Goal: Task Accomplishment & Management: Complete application form

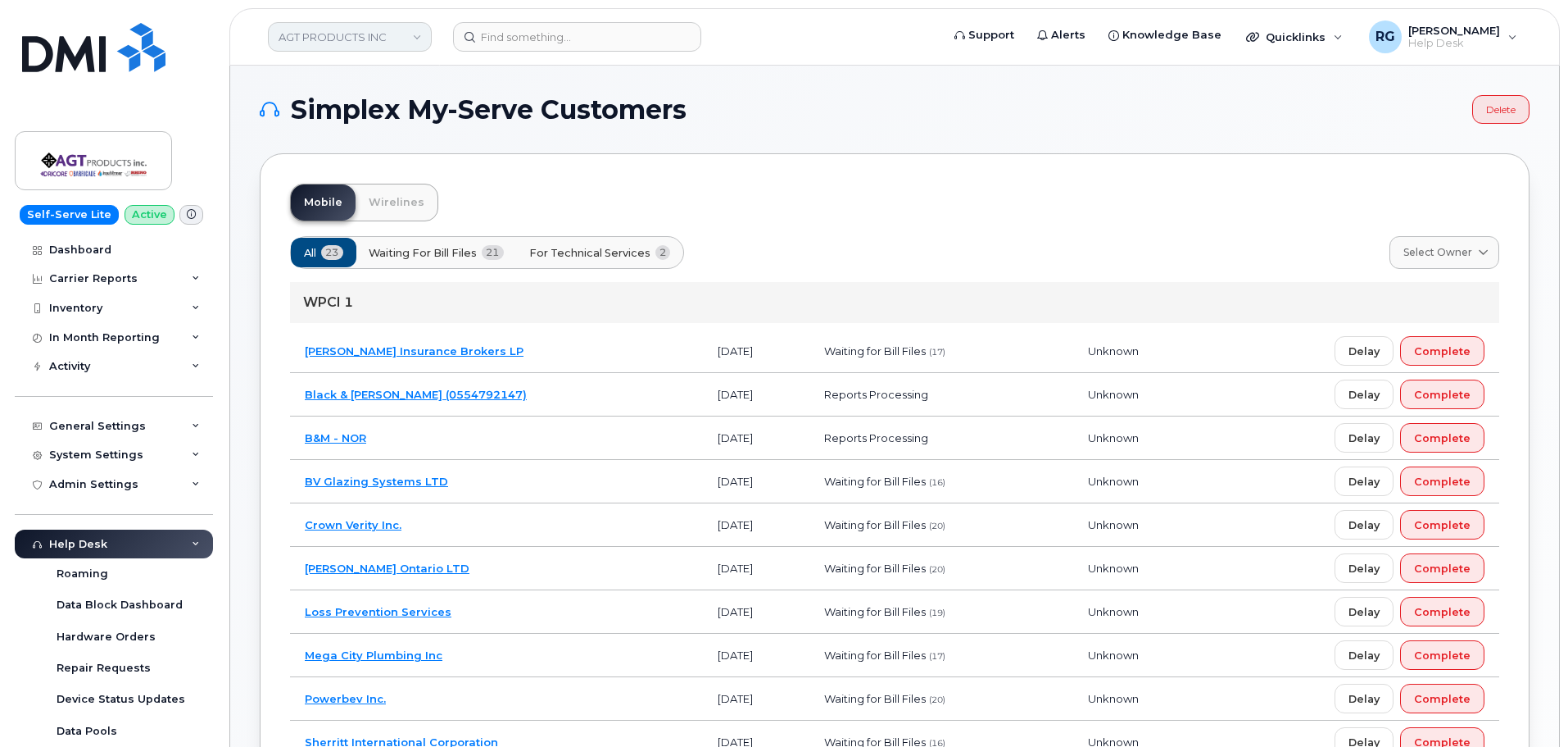
click at [339, 37] on link "AGT PRODUCTS INC" at bounding box center [350, 37] width 164 height 30
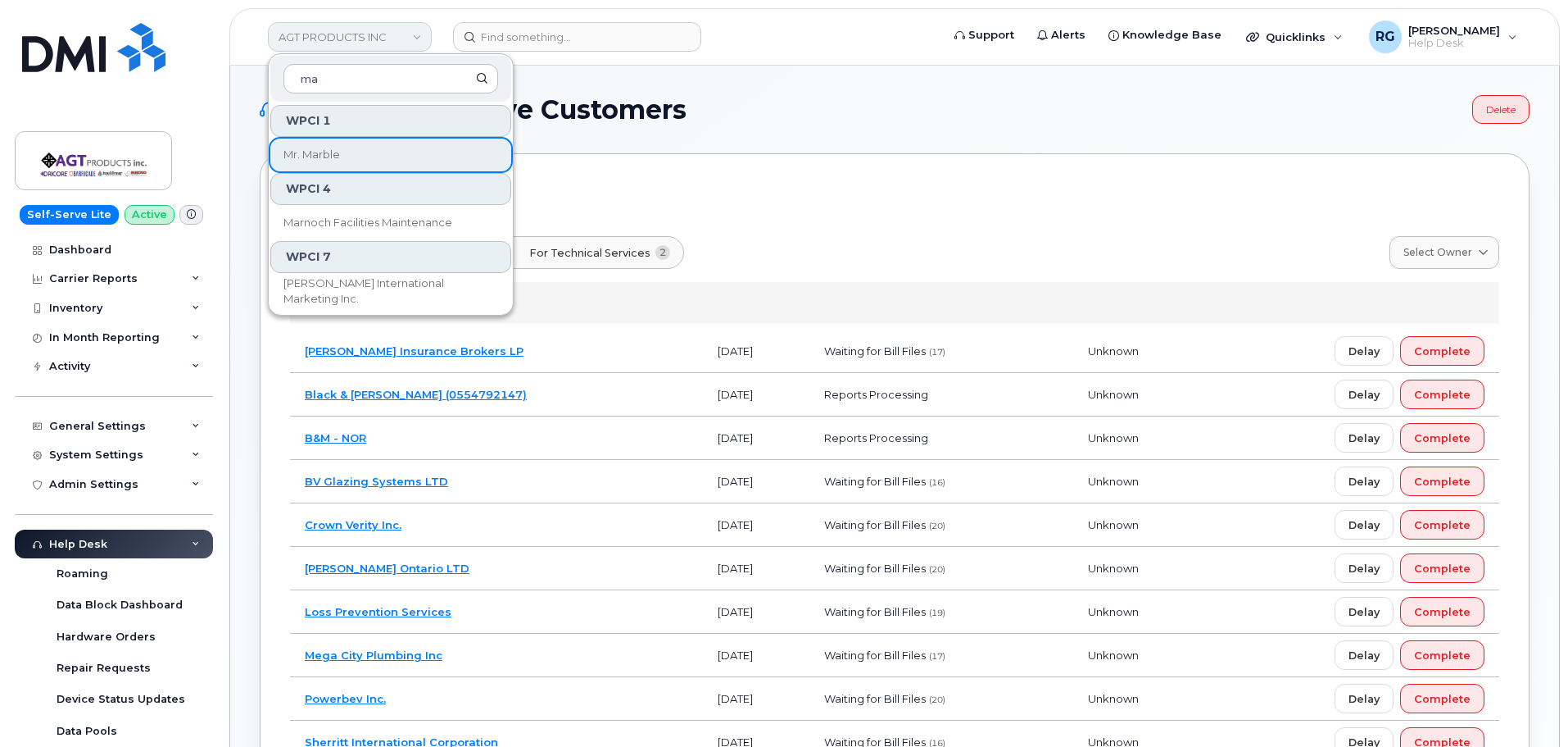
type input "m"
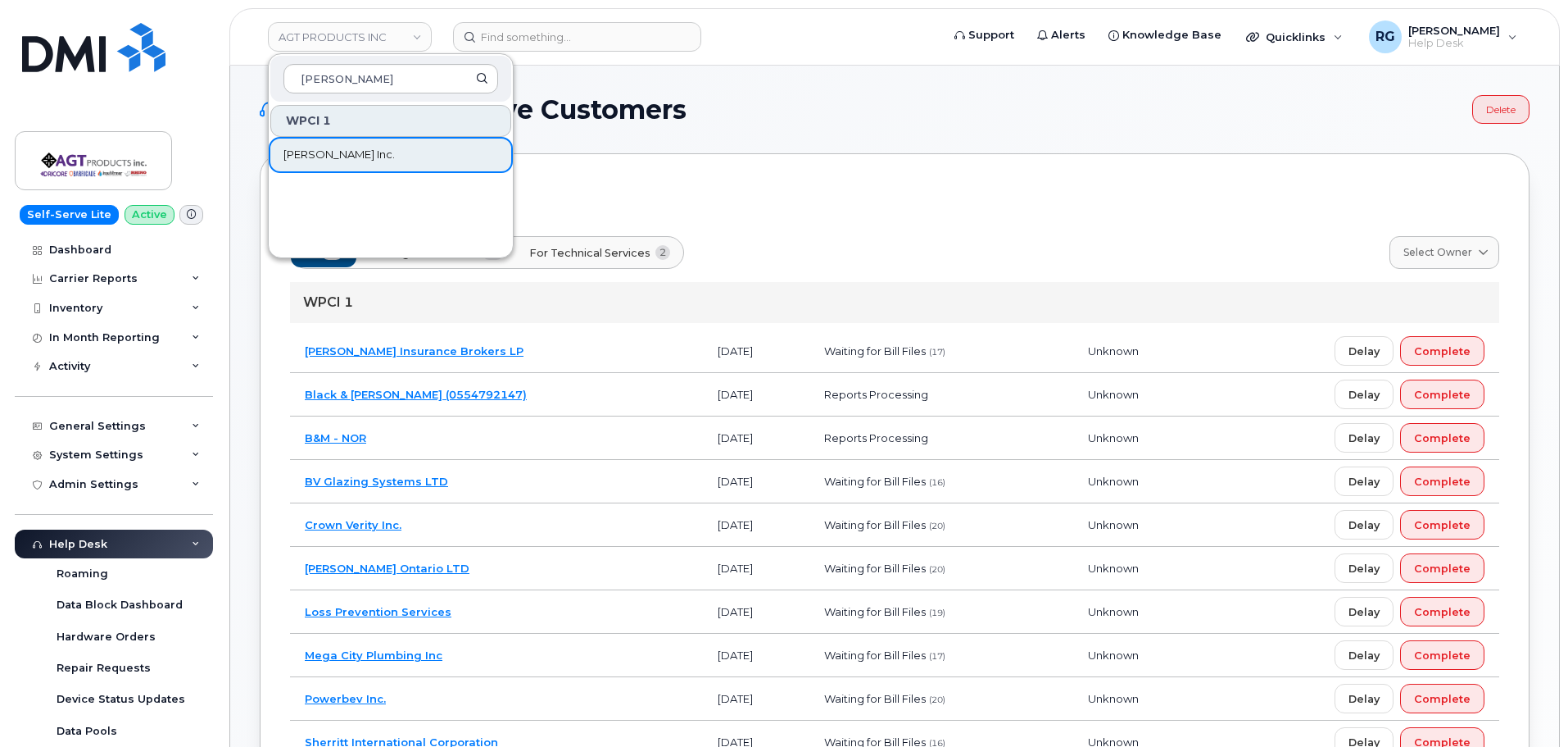
type input "vipond"
click at [339, 157] on span "[PERSON_NAME] Inc." at bounding box center [339, 155] width 112 height 17
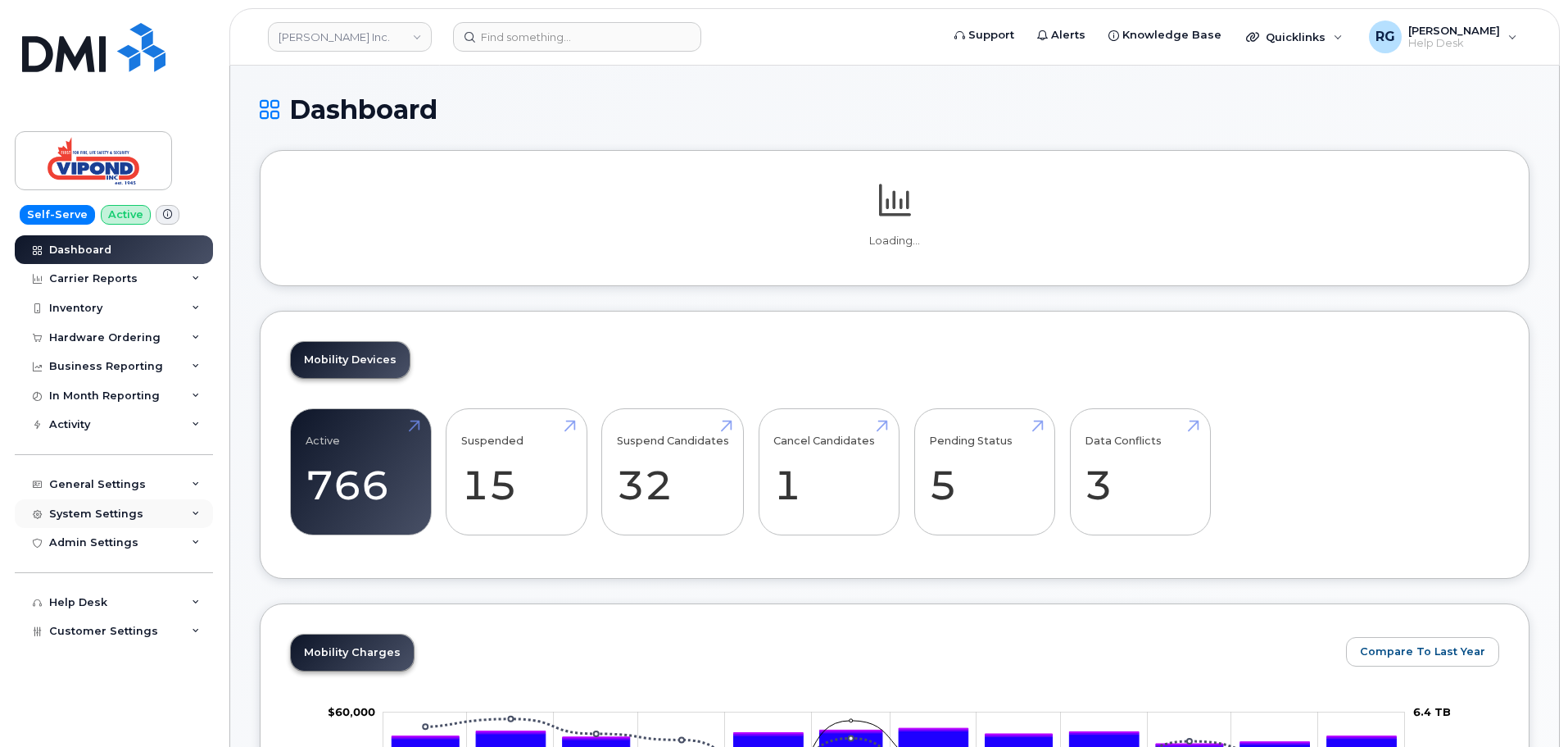
click at [109, 513] on div "System Settings" at bounding box center [96, 514] width 94 height 13
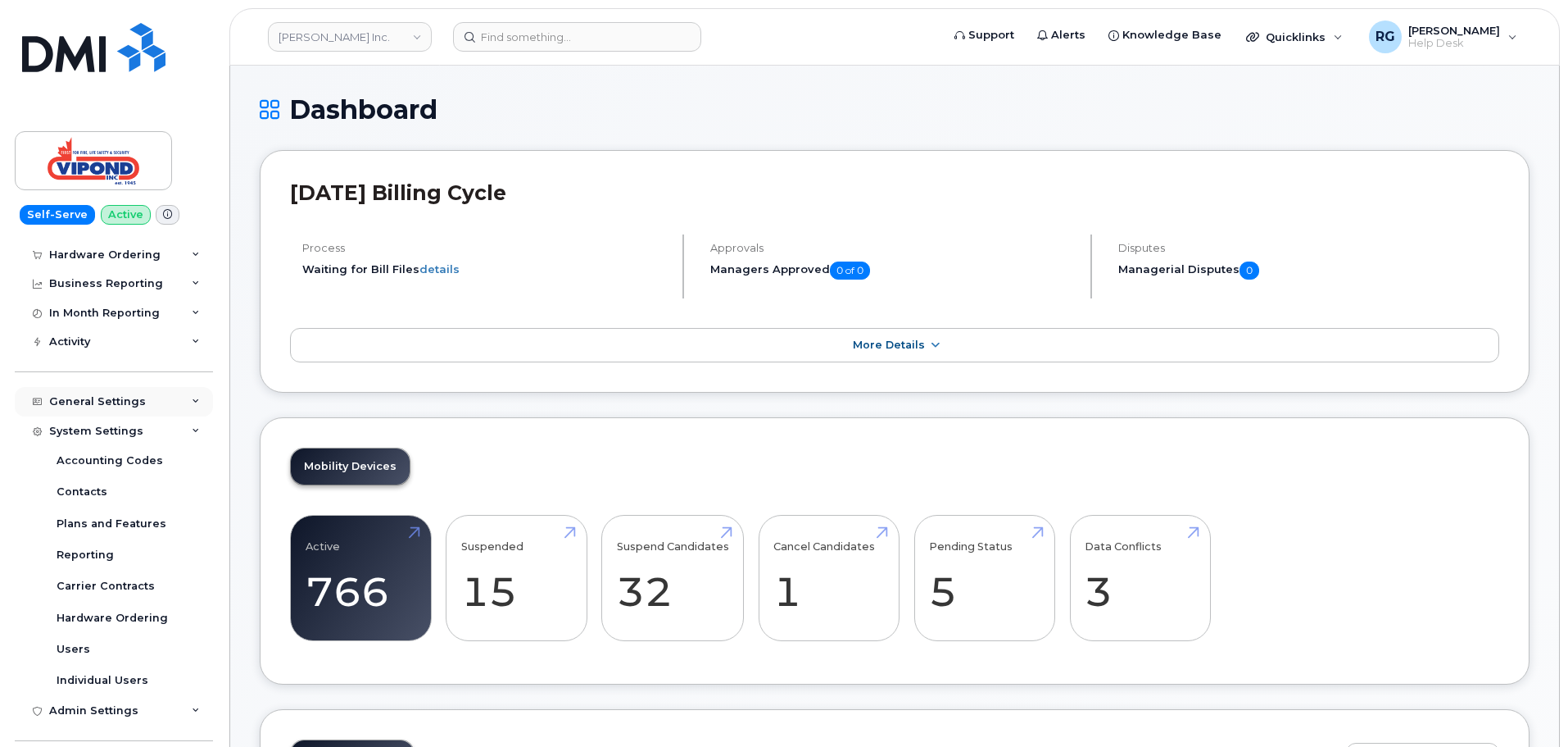
scroll to position [149, 0]
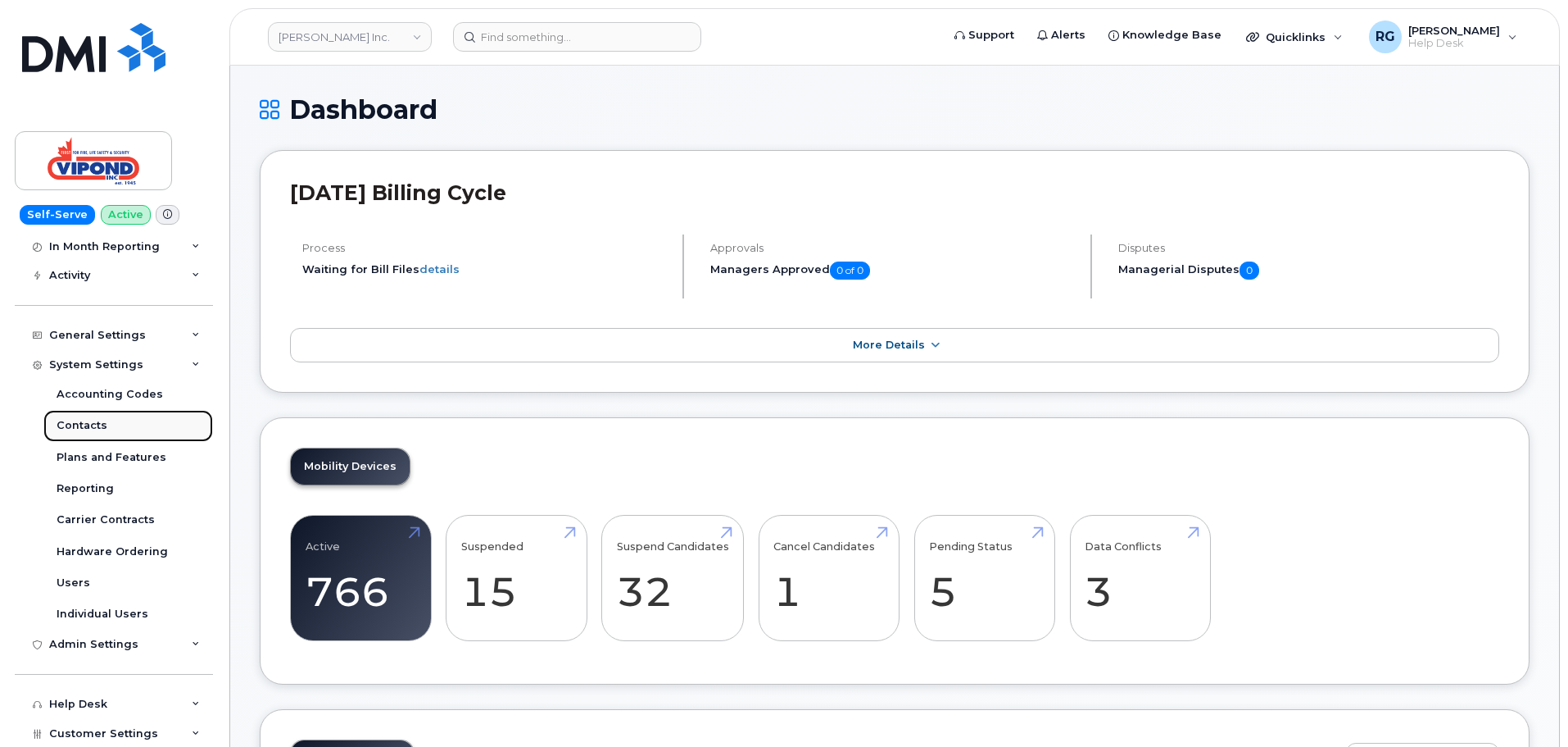
click at [89, 425] on div "Contacts" at bounding box center [82, 425] width 51 height 15
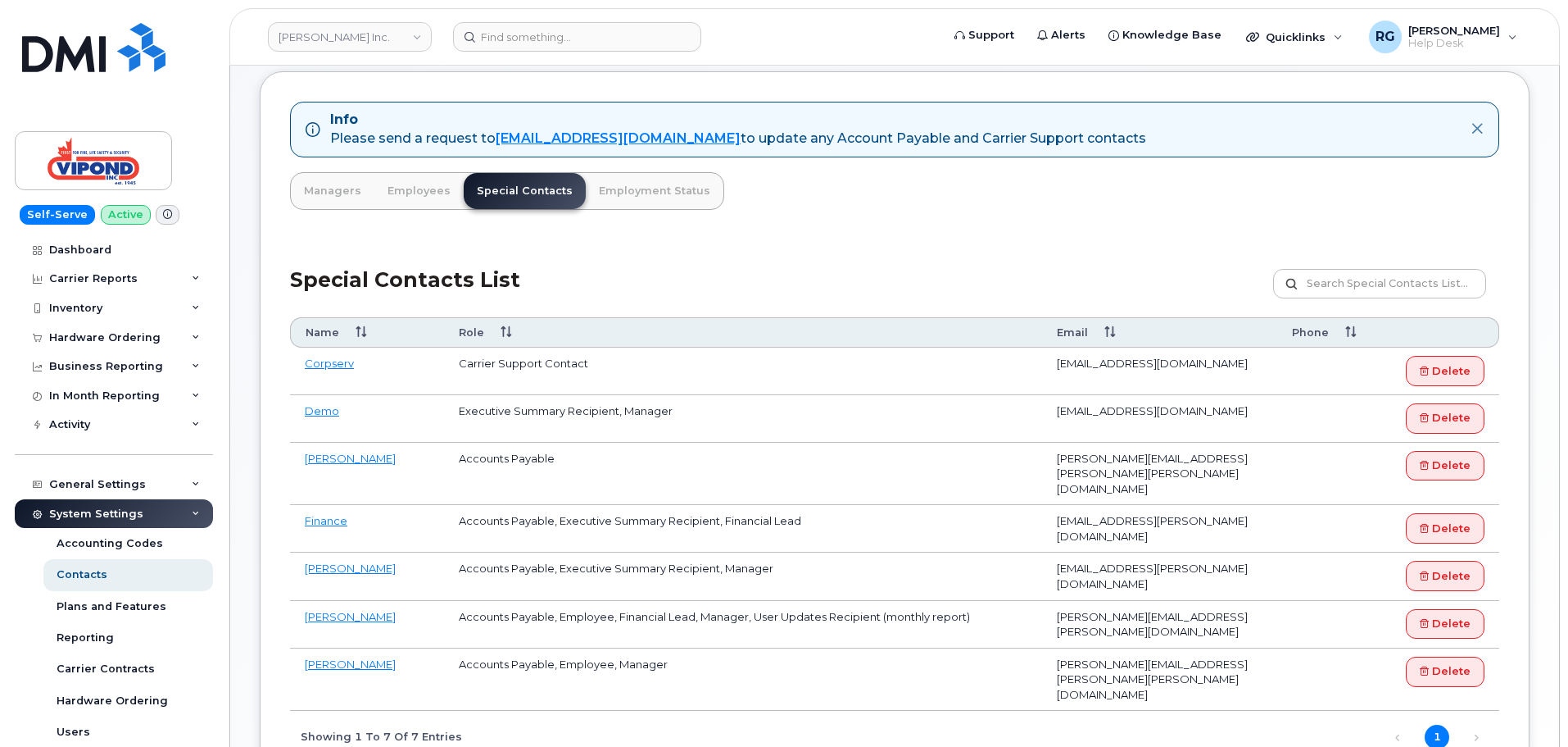
scroll to position [164, 0]
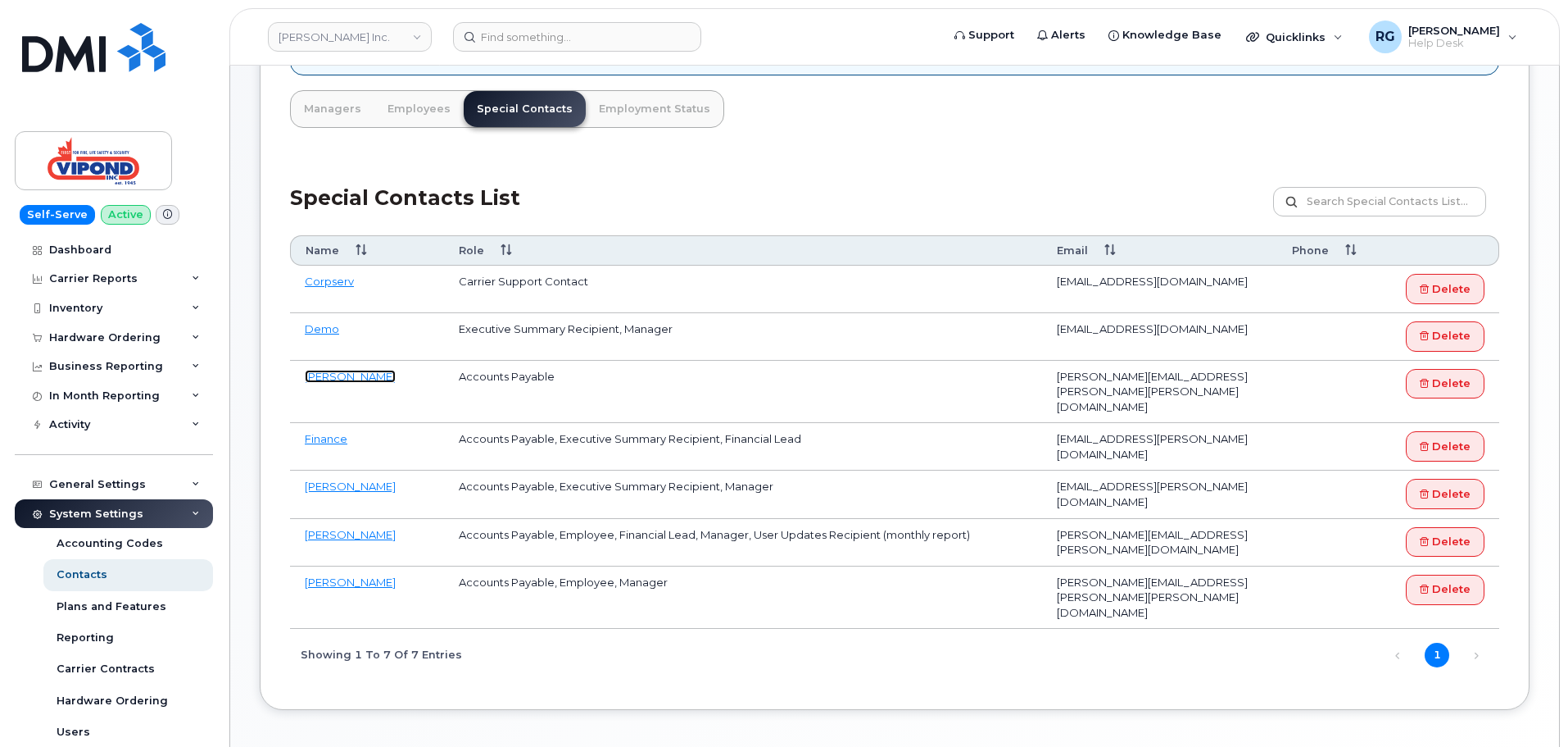
click at [367, 376] on link "Elizabeth Turner" at bounding box center [351, 376] width 91 height 13
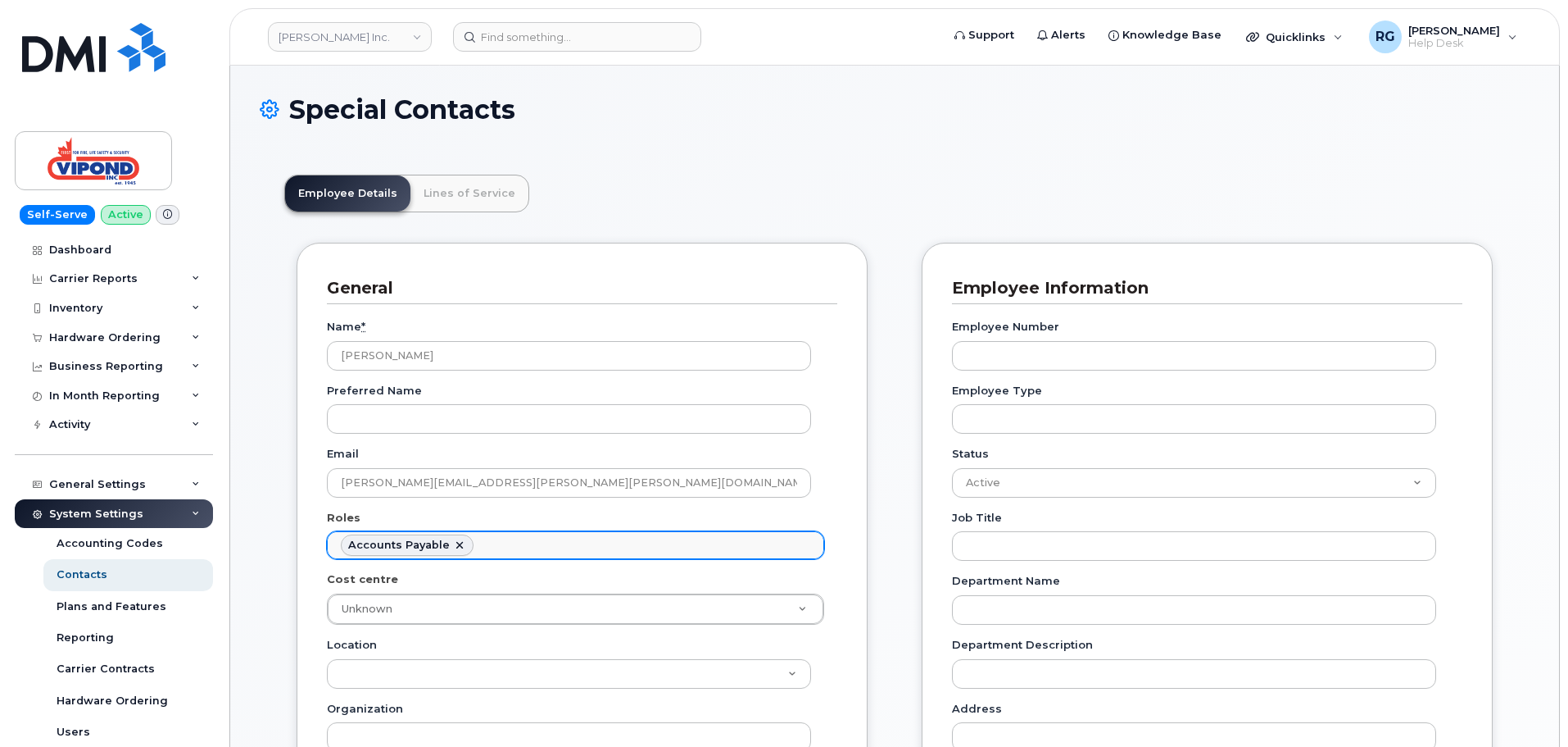
click at [495, 541] on ul "Accounts Payable" at bounding box center [575, 545] width 496 height 26
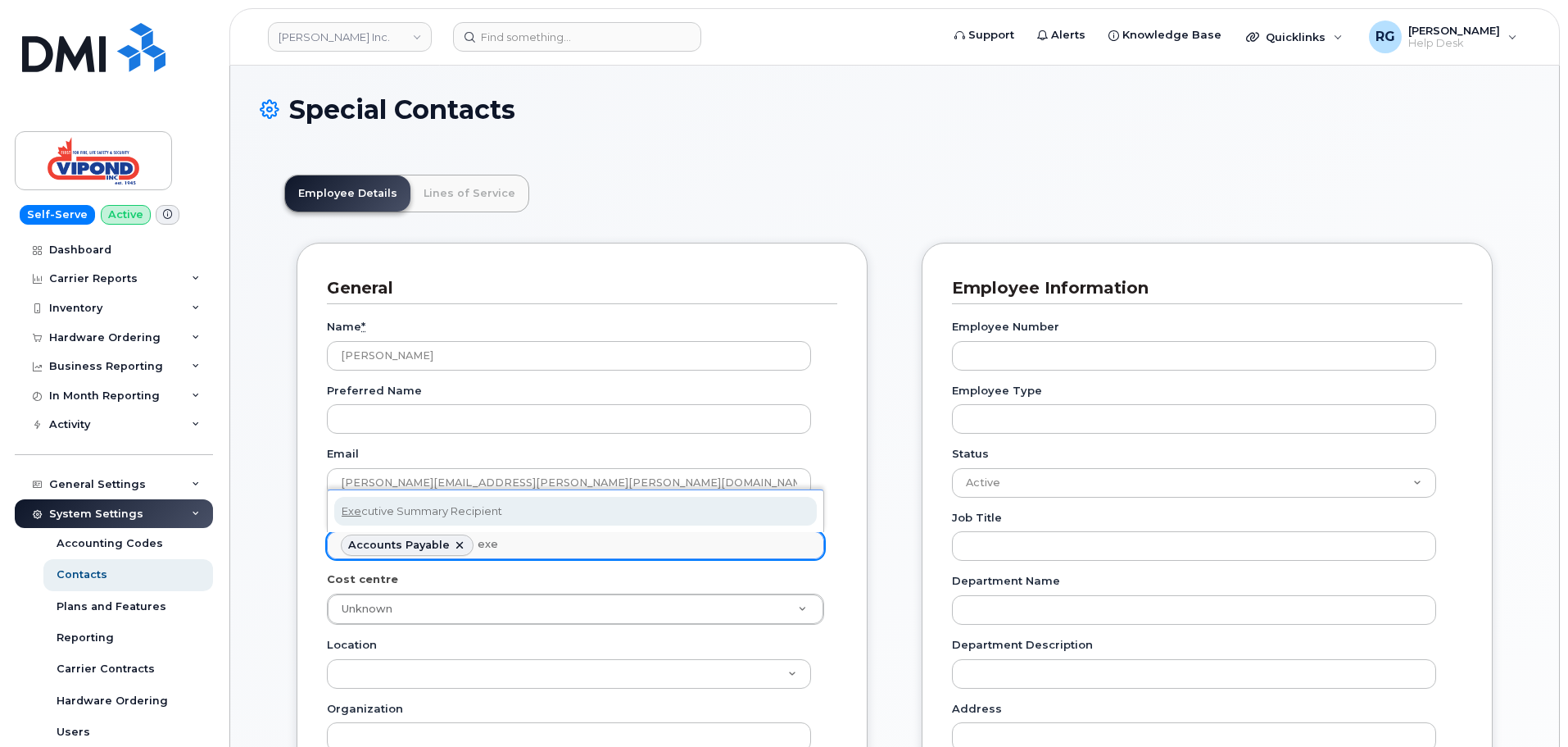
type input "exe"
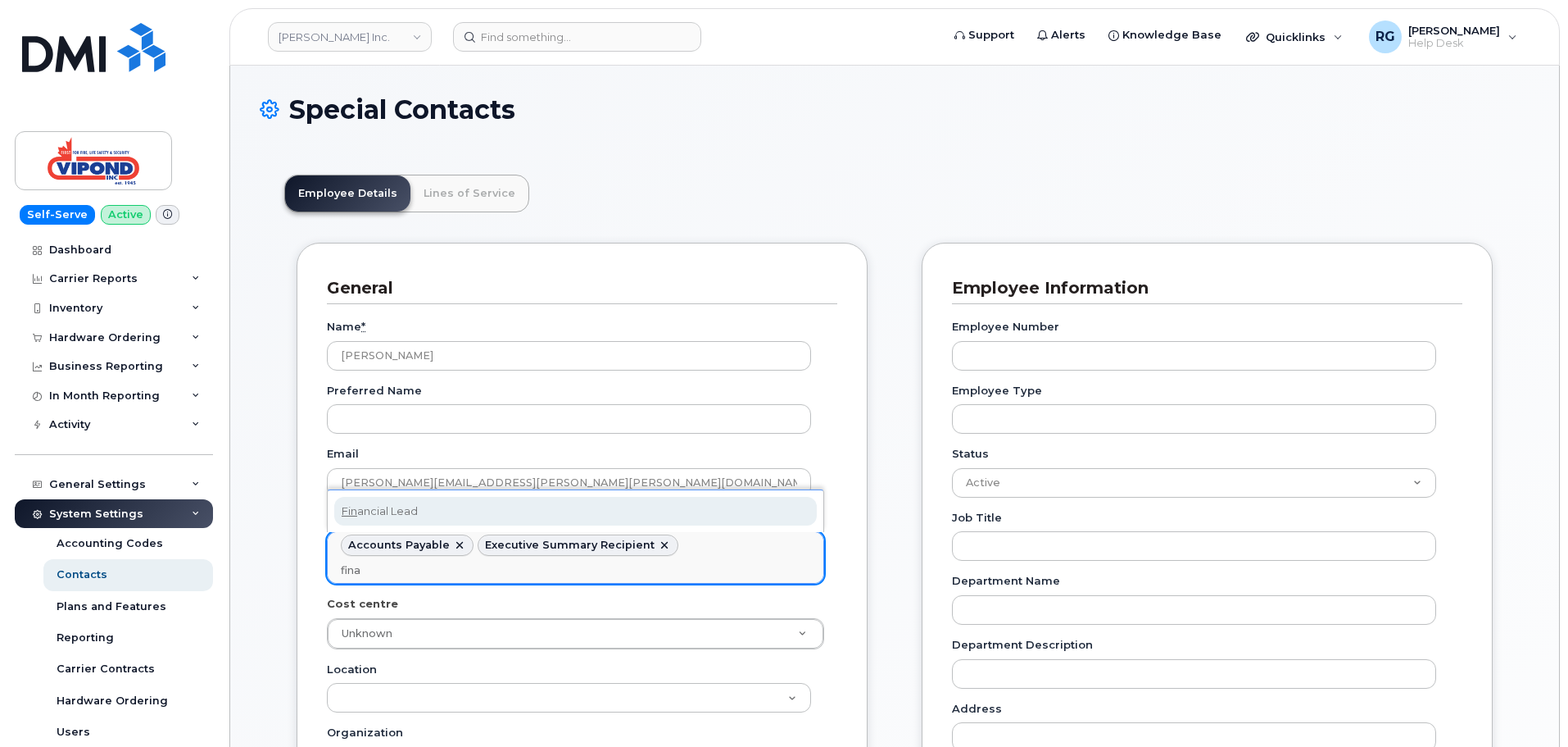
type input "finan"
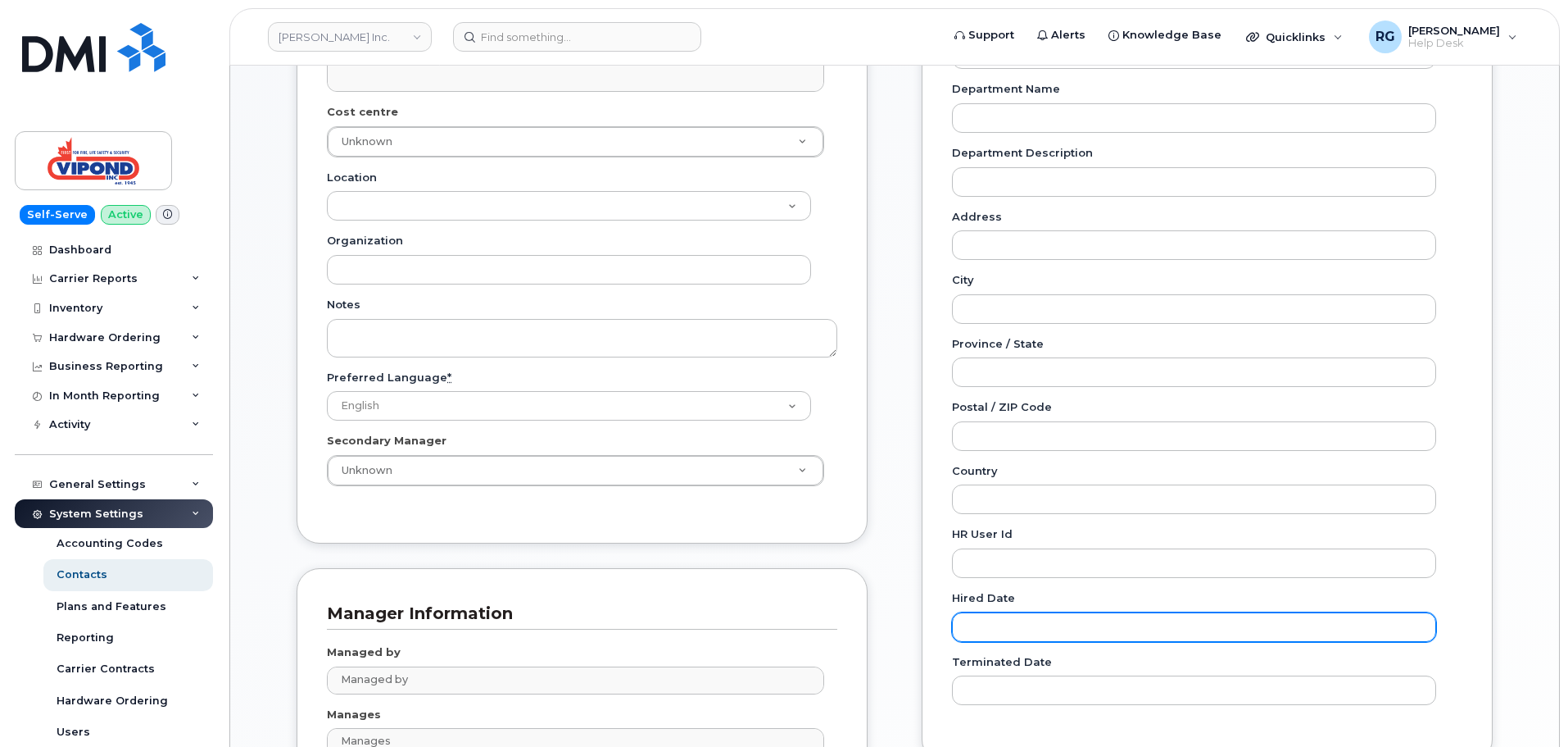
scroll to position [970, 0]
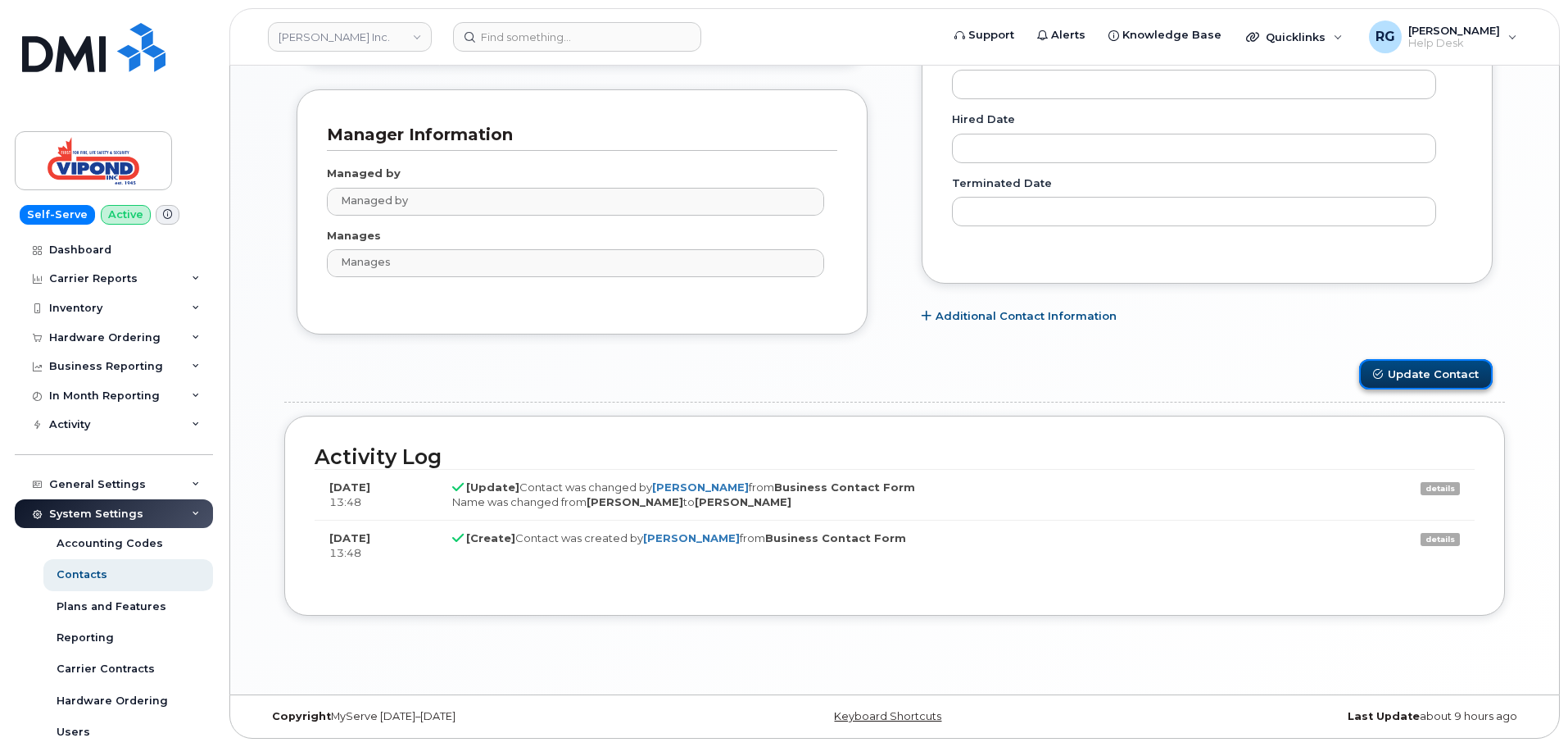
click at [1413, 372] on button "Update Contact" at bounding box center [1427, 374] width 134 height 31
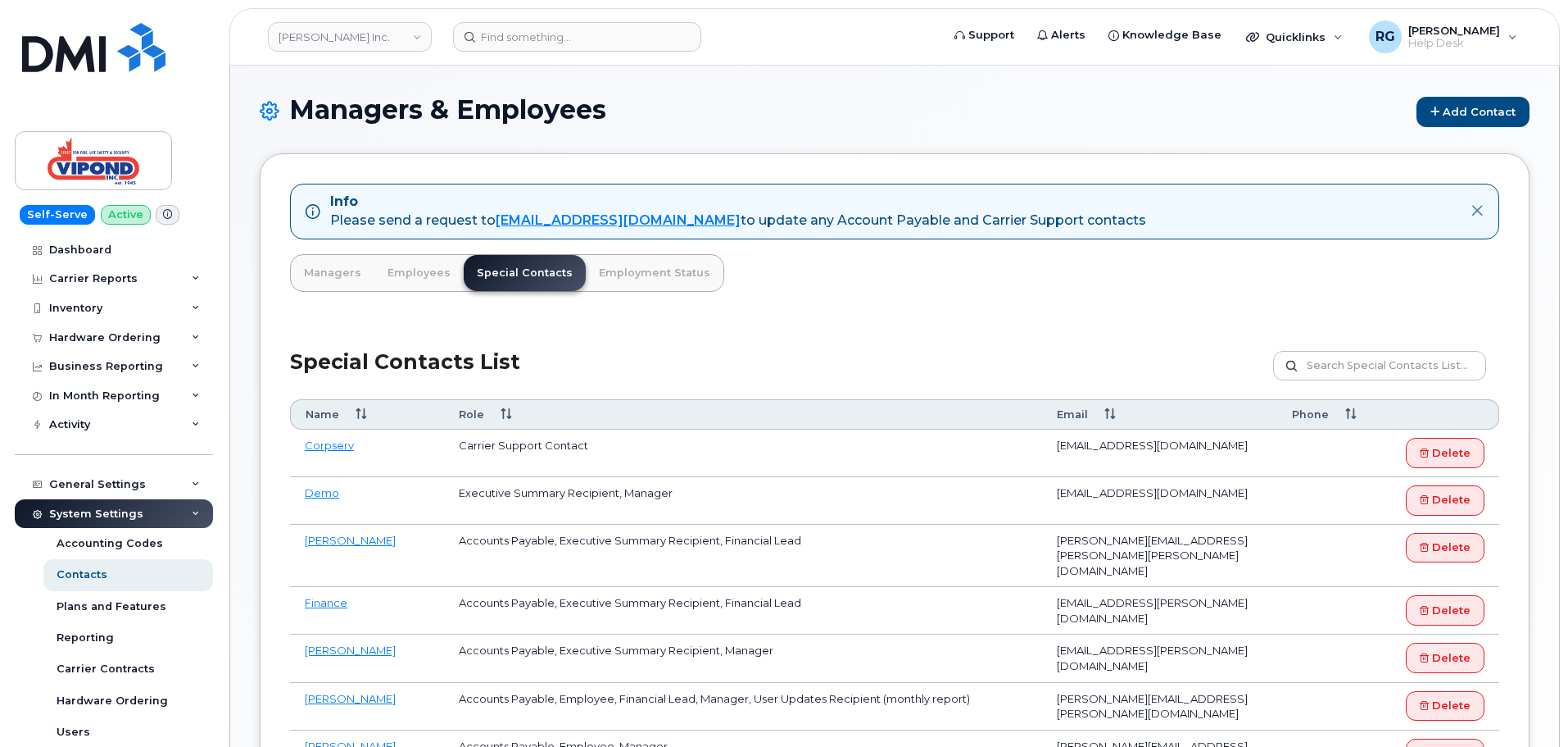
scroll to position [82, 0]
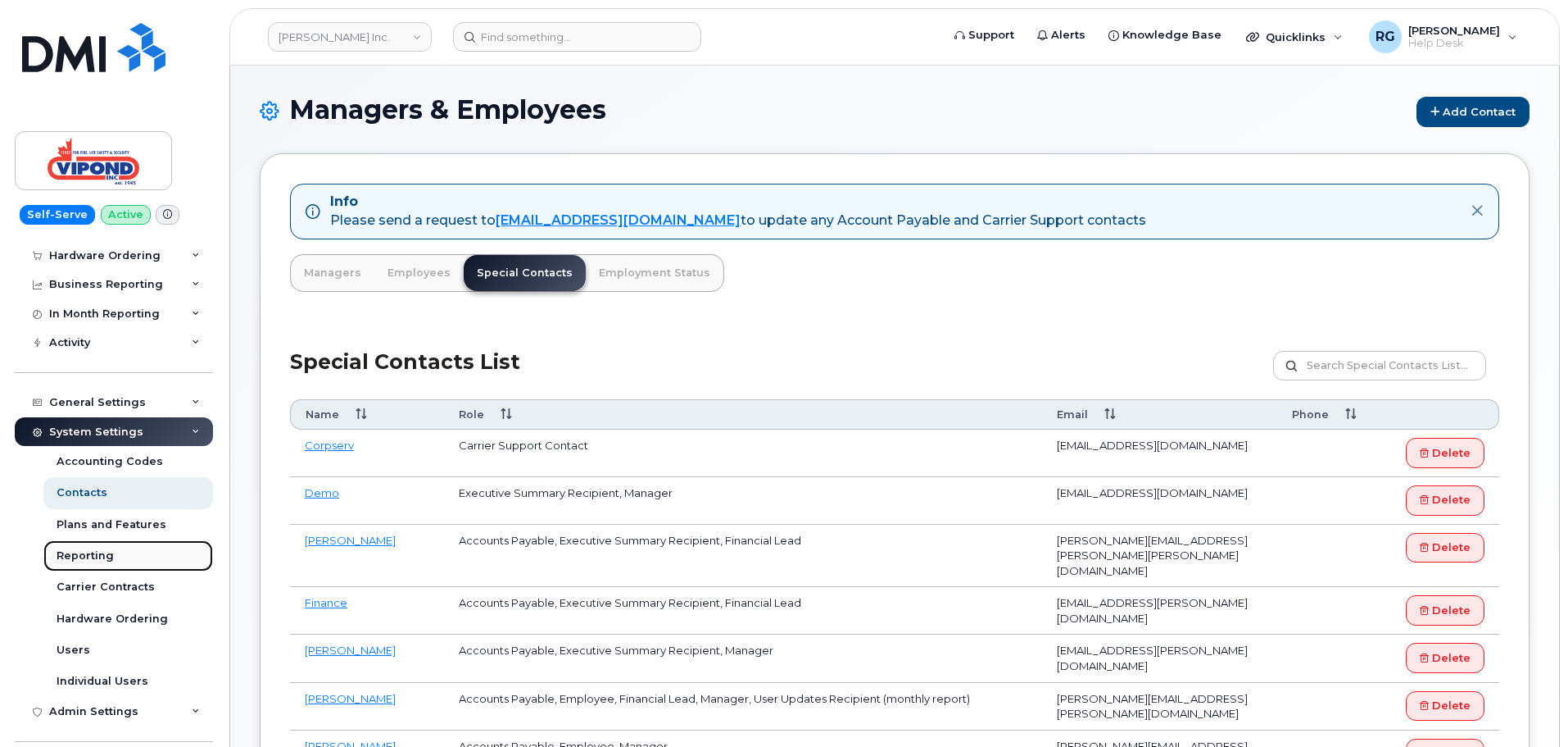
click at [123, 550] on link "Reporting" at bounding box center [128, 555] width 169 height 31
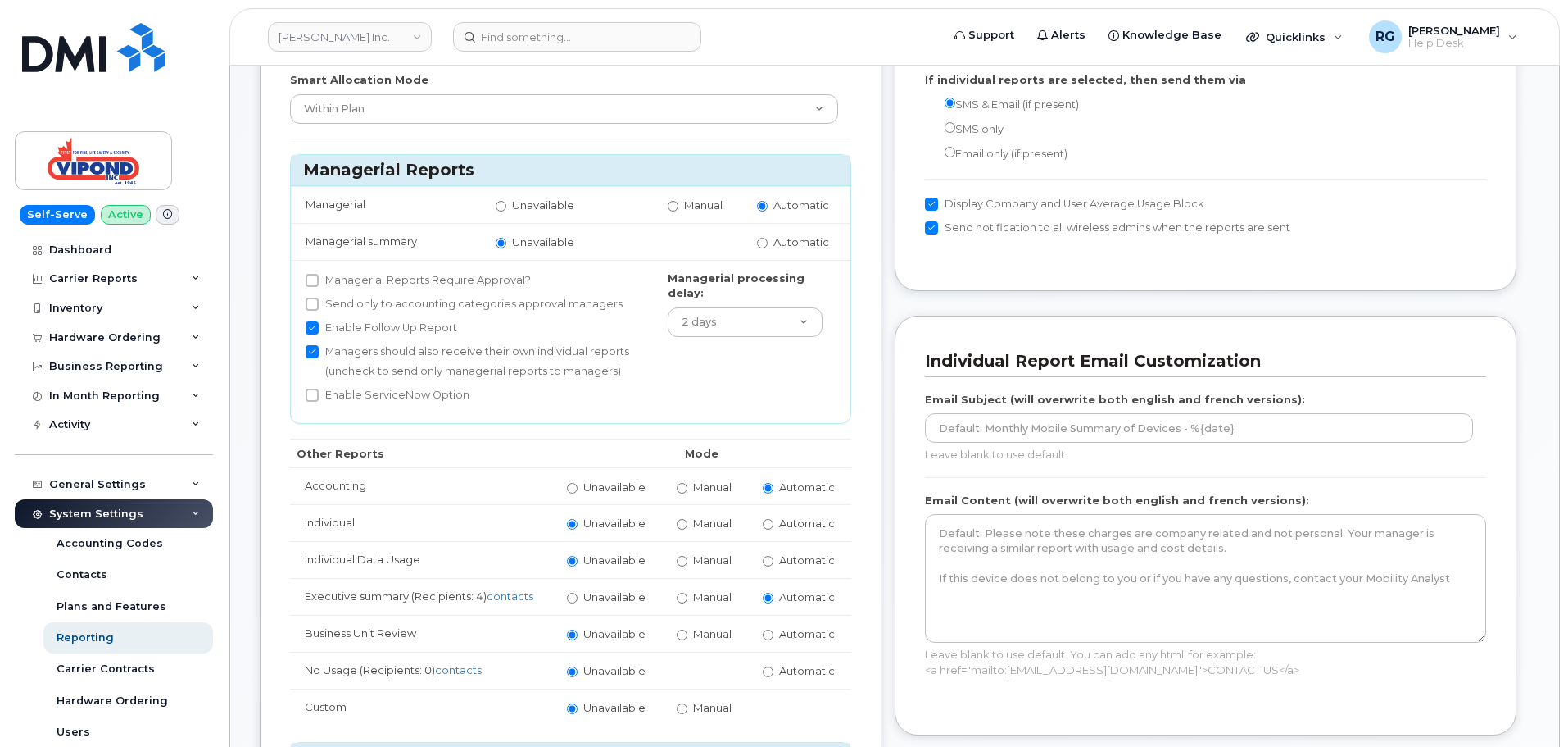
scroll to position [148, 0]
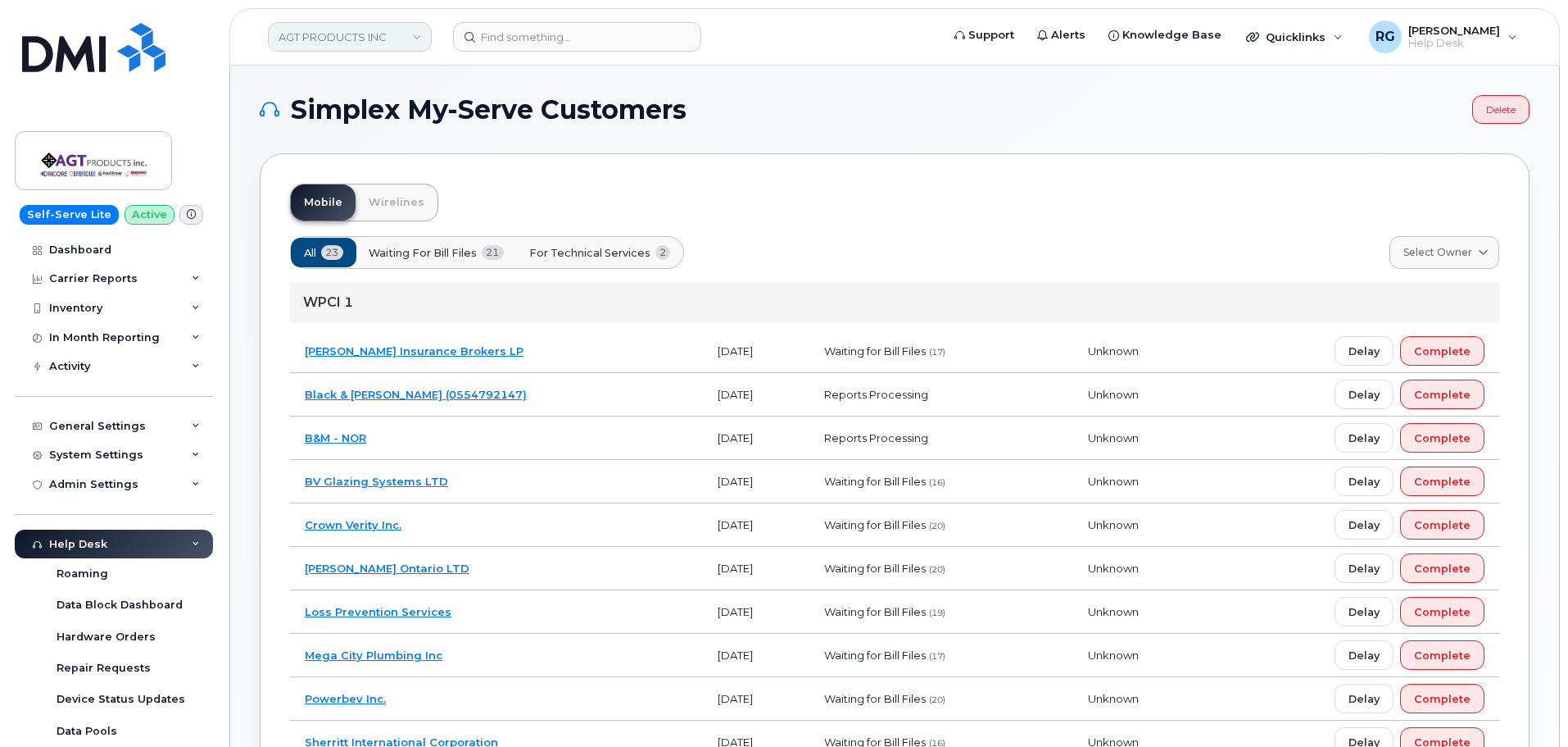
click at [319, 38] on link "AGT PRODUCTS INC" at bounding box center [350, 37] width 164 height 30
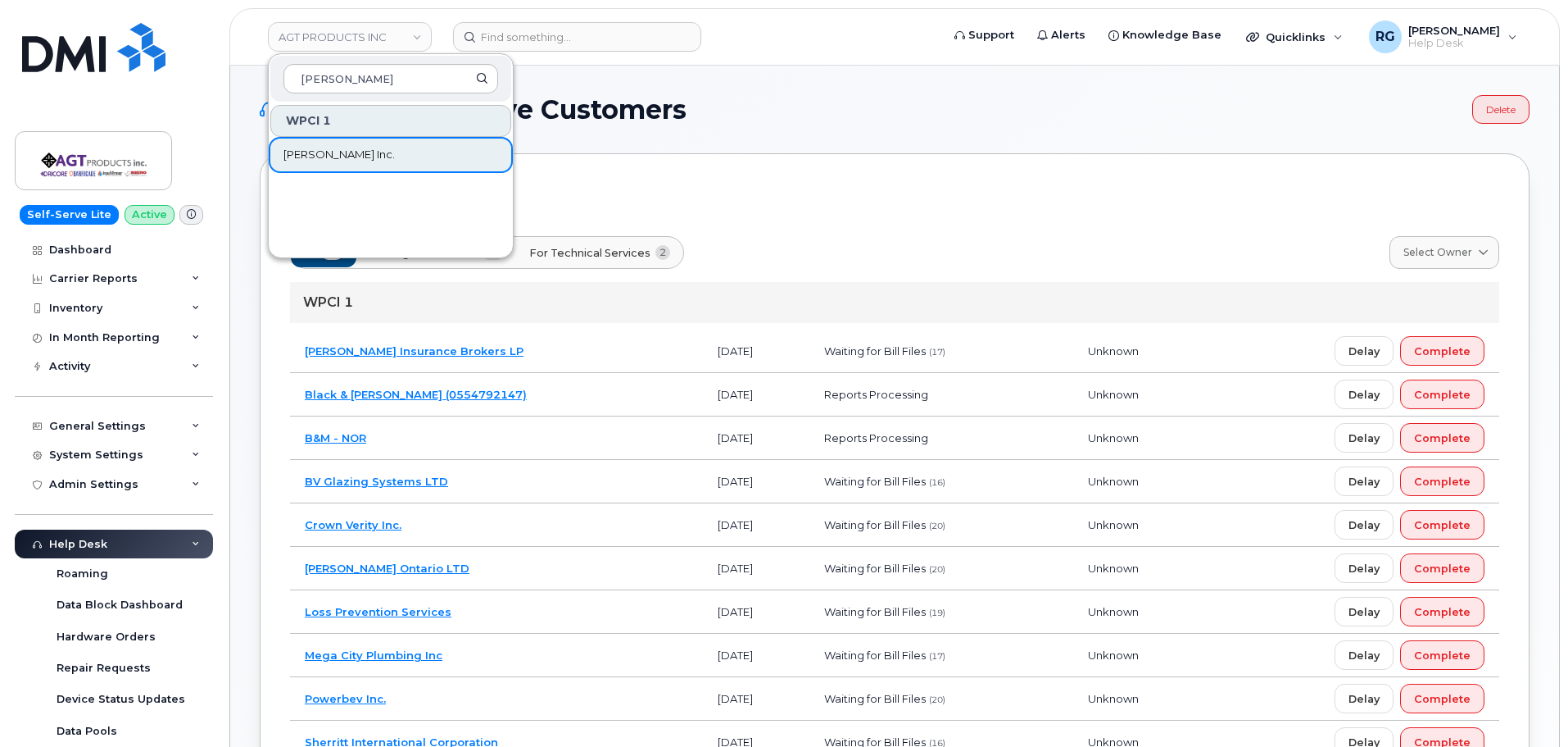
type input "vipond"
click at [309, 156] on span "[PERSON_NAME] Inc." at bounding box center [339, 155] width 112 height 17
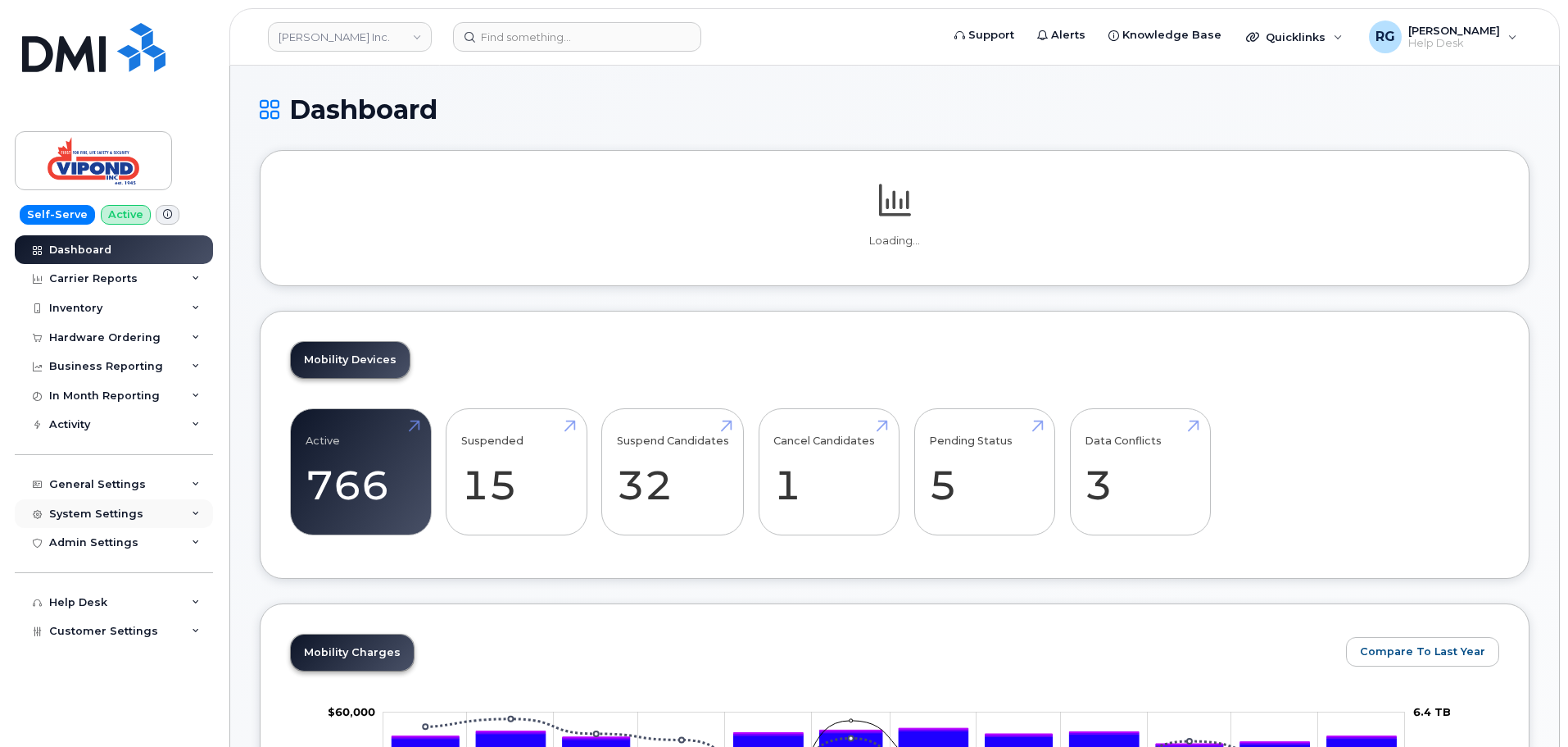
click at [104, 504] on div "System Settings" at bounding box center [113, 514] width 198 height 30
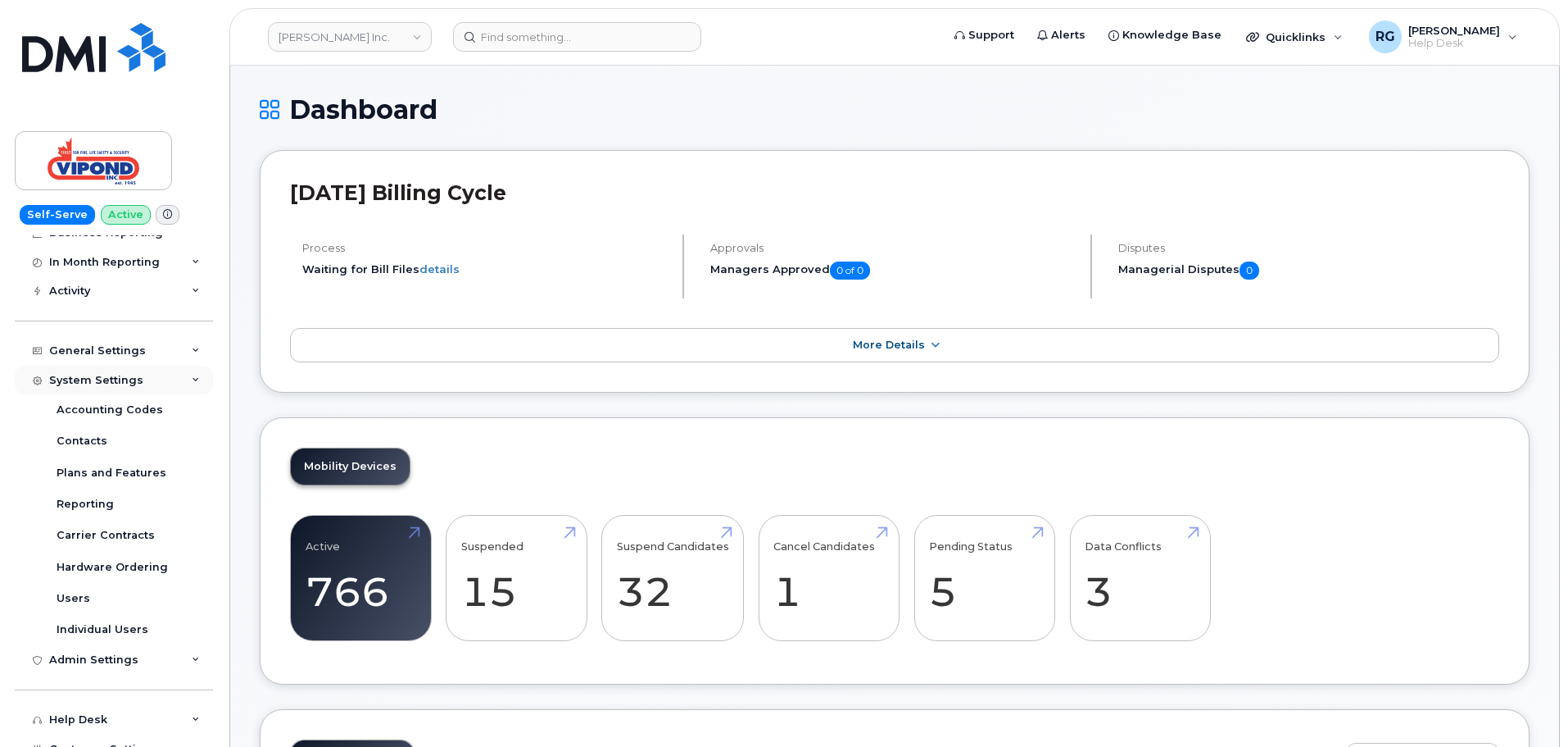
scroll to position [149, 0]
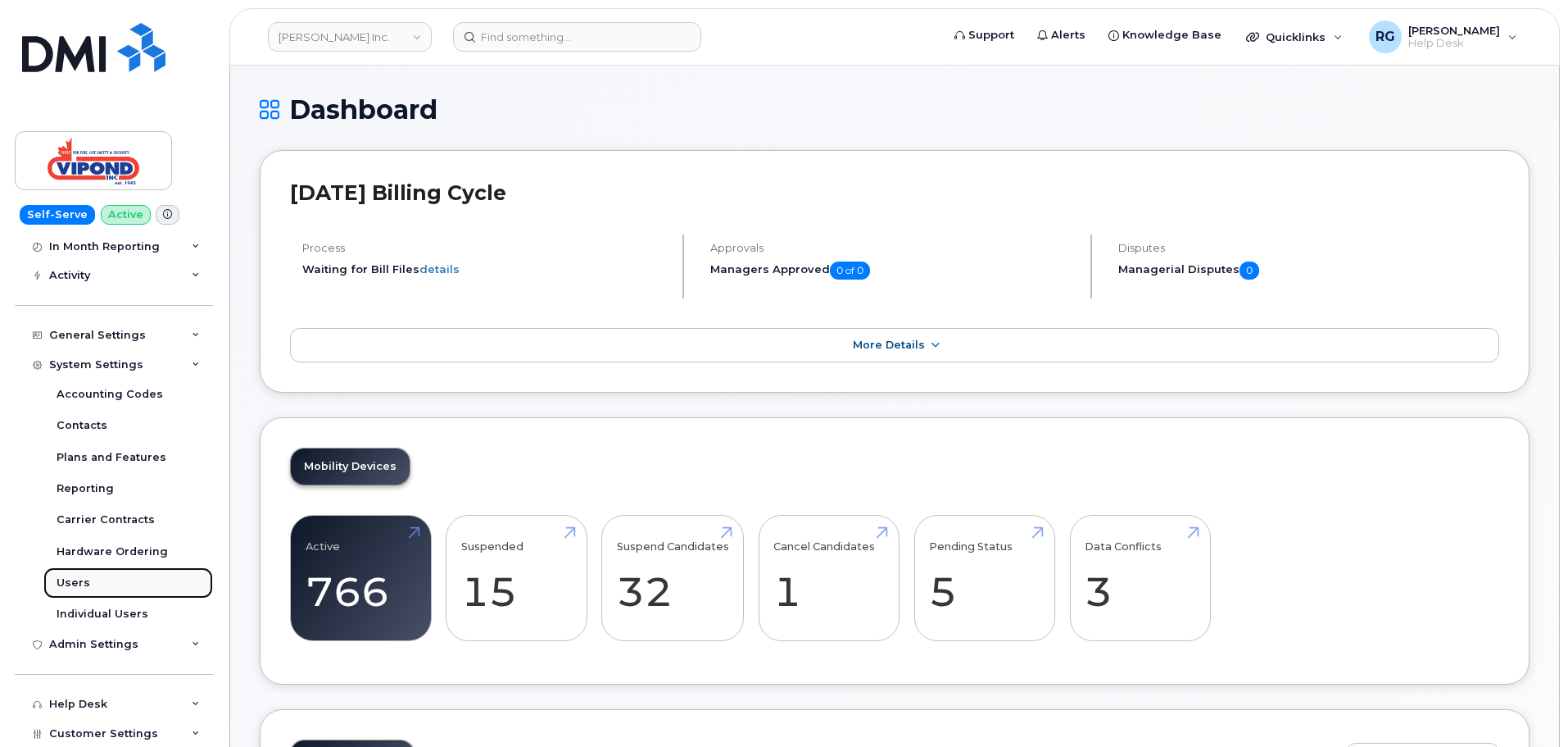
click at [76, 583] on div "Users" at bounding box center [73, 583] width 33 height 15
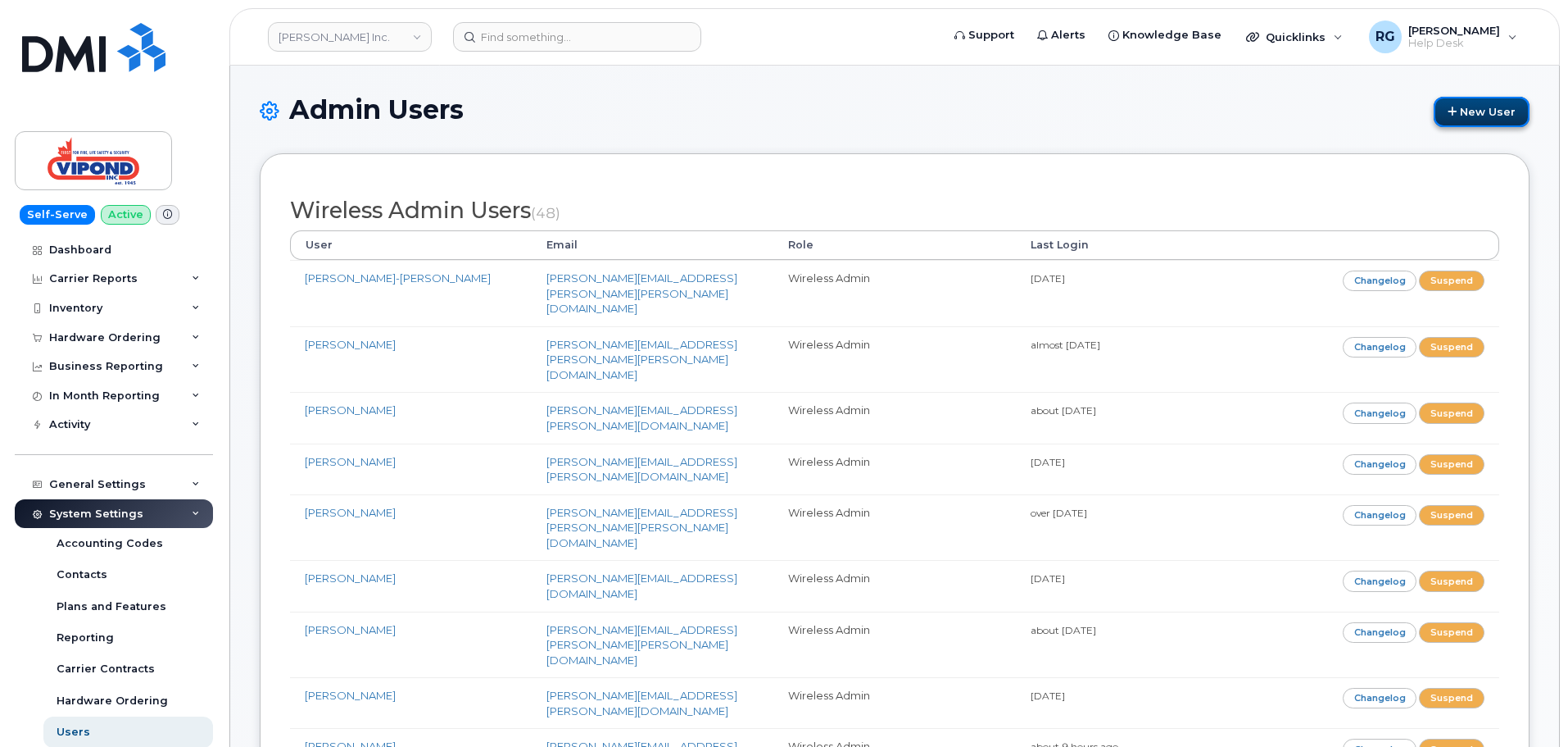
click at [1482, 114] on link "New User" at bounding box center [1482, 112] width 96 height 31
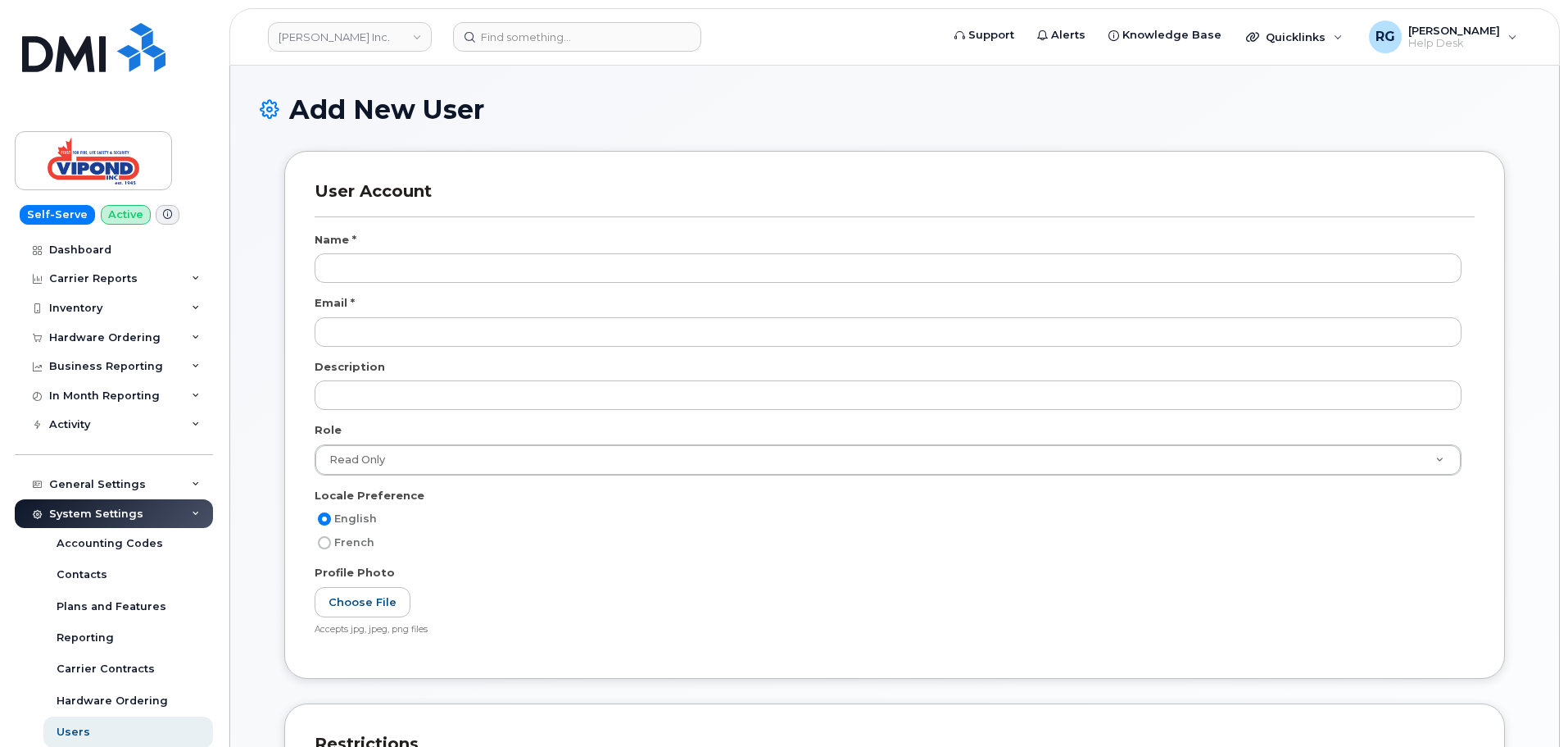
select select
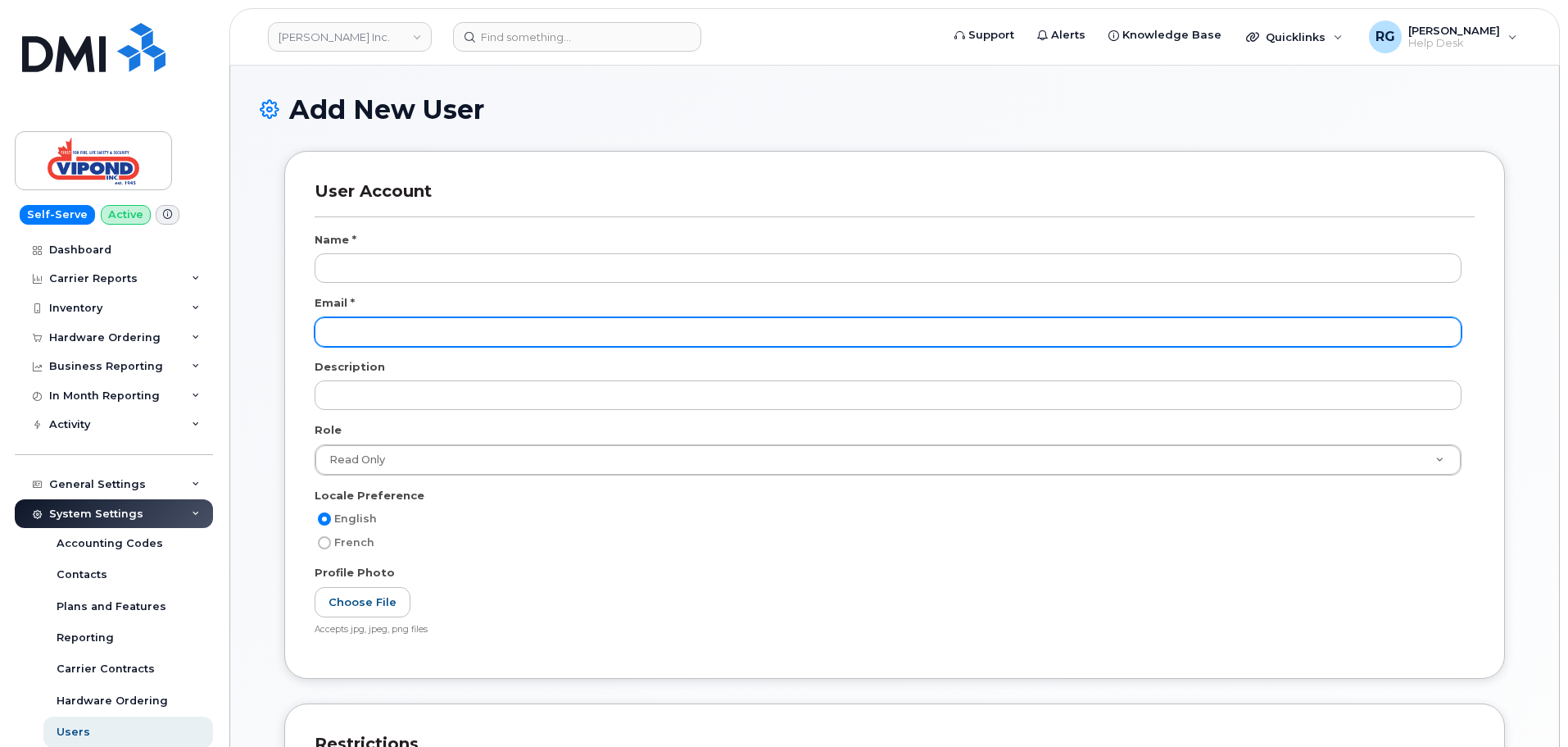
click at [368, 323] on input "email" at bounding box center [888, 332] width 1148 height 30
paste input "[PERSON_NAME][EMAIL_ADDRESS][PERSON_NAME][DOMAIN_NAME]"
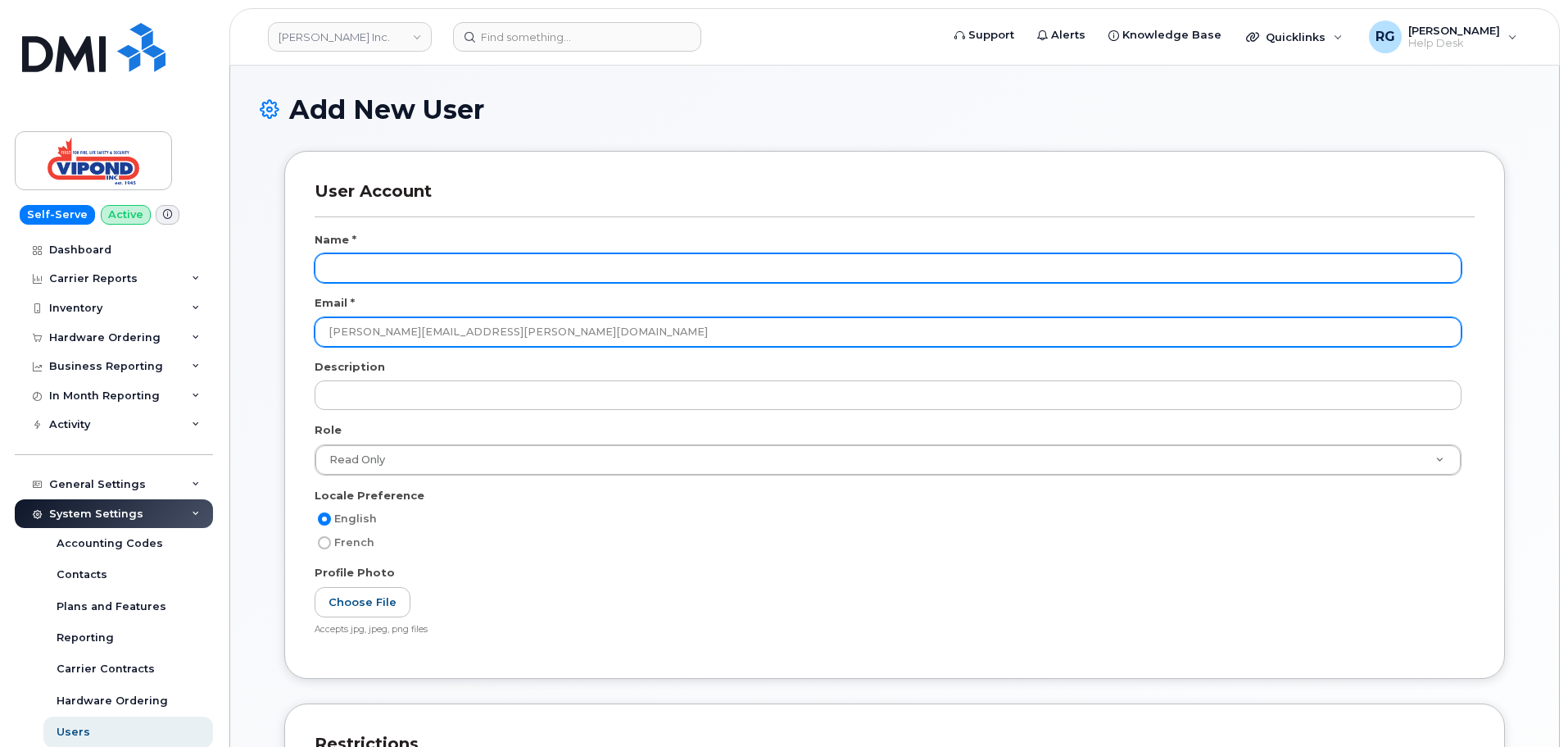
type input "[PERSON_NAME][EMAIL_ADDRESS][PERSON_NAME][DOMAIN_NAME]"
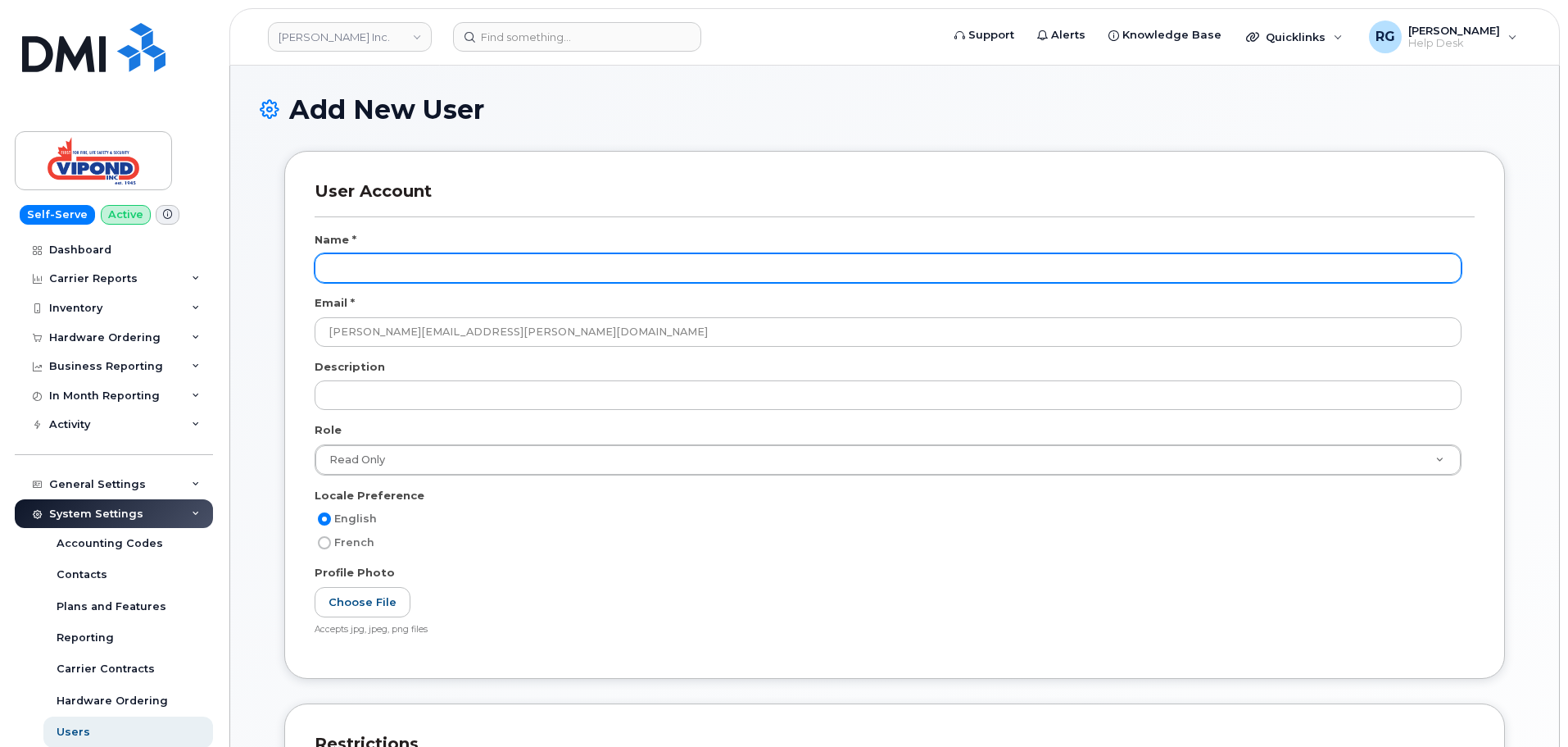
click at [355, 265] on input "text" at bounding box center [888, 268] width 1148 height 30
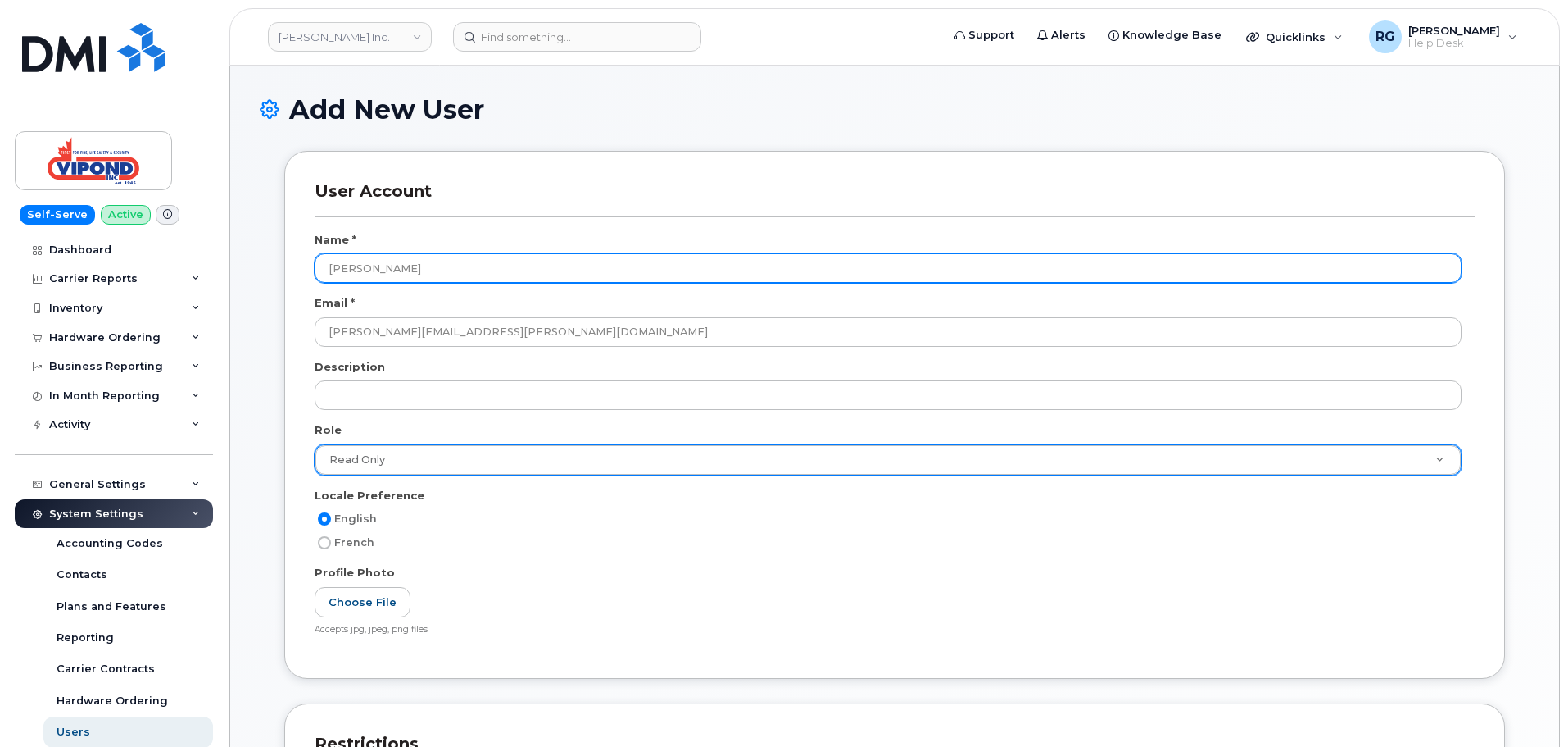
type input "[PERSON_NAME]"
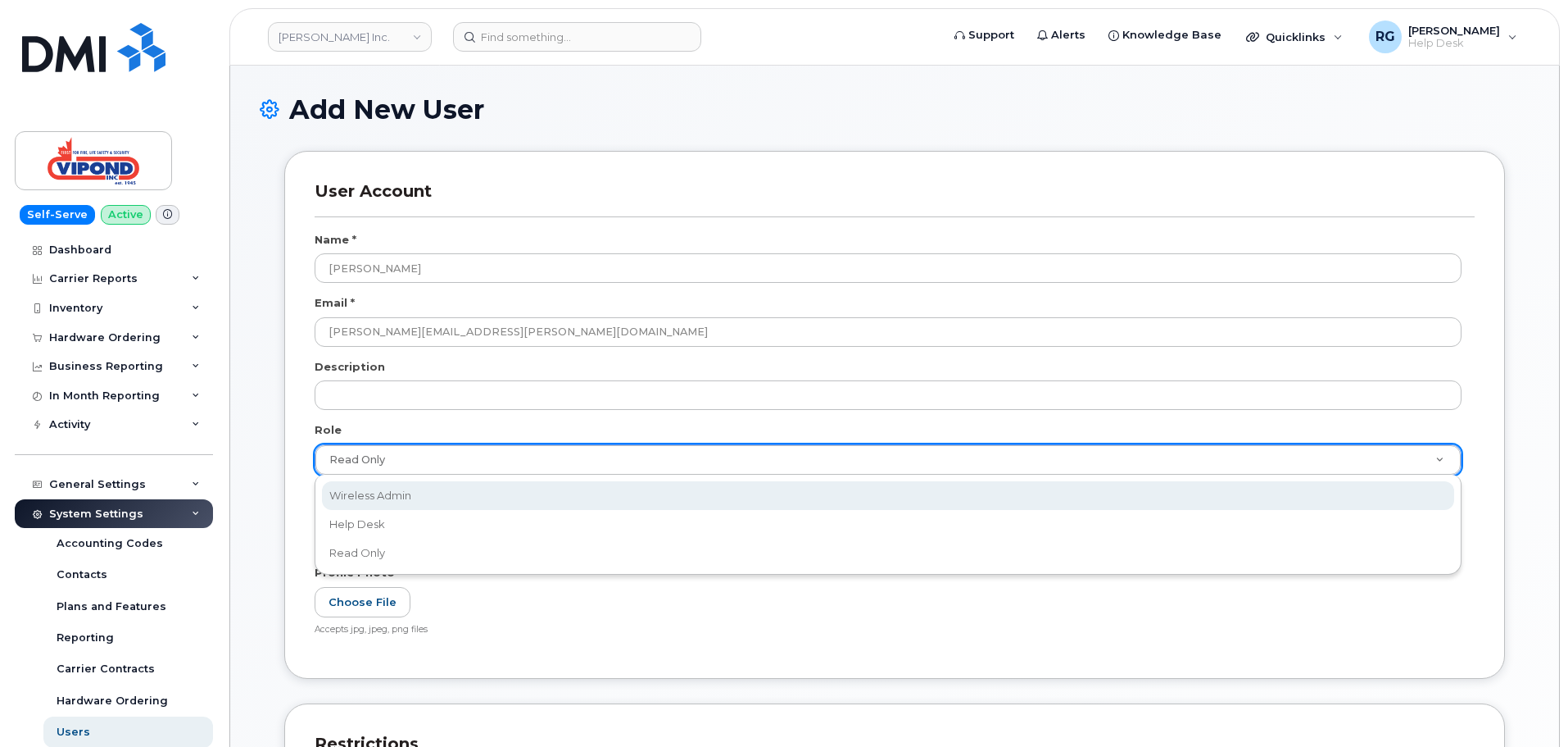
select select "wireless_admin"
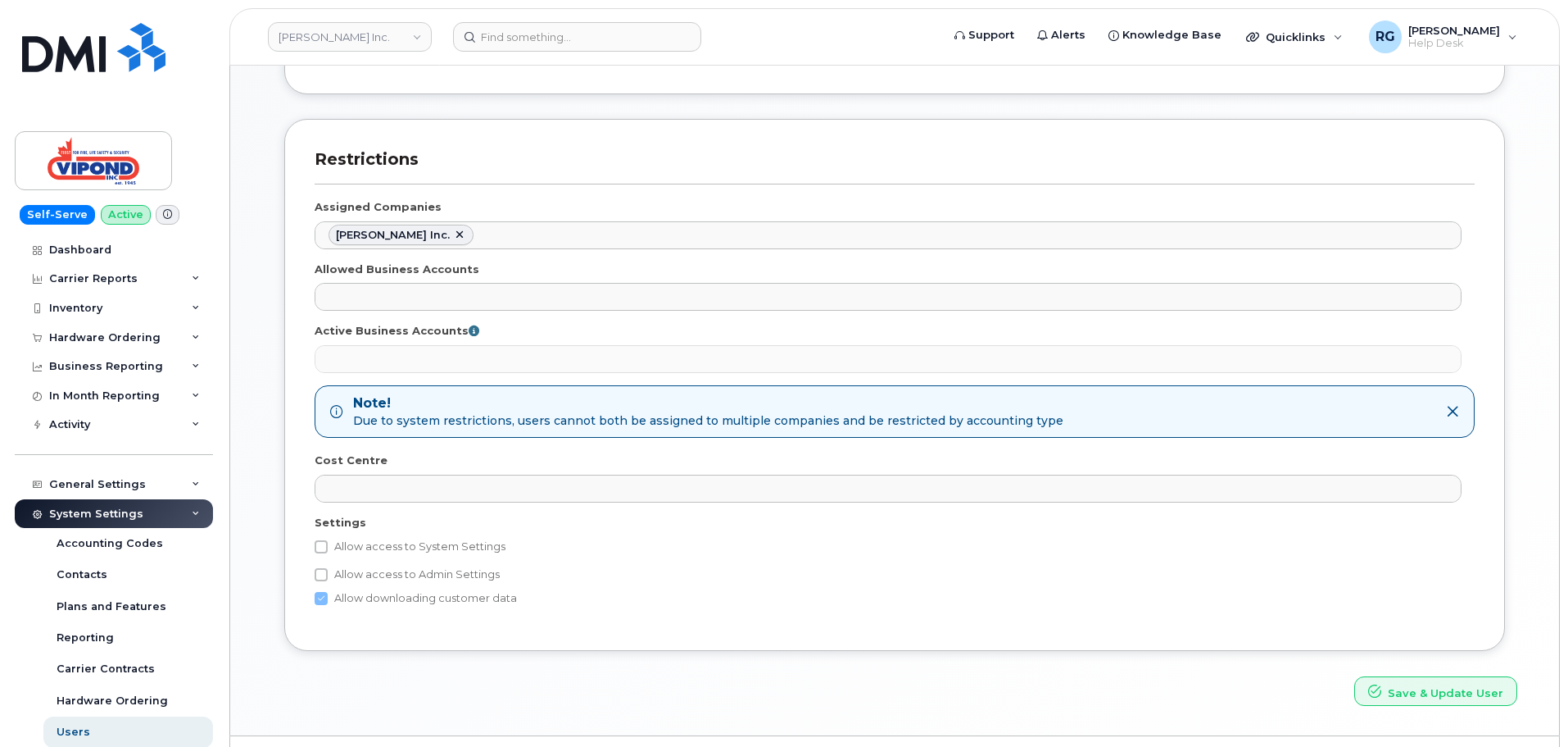
scroll to position [625, 0]
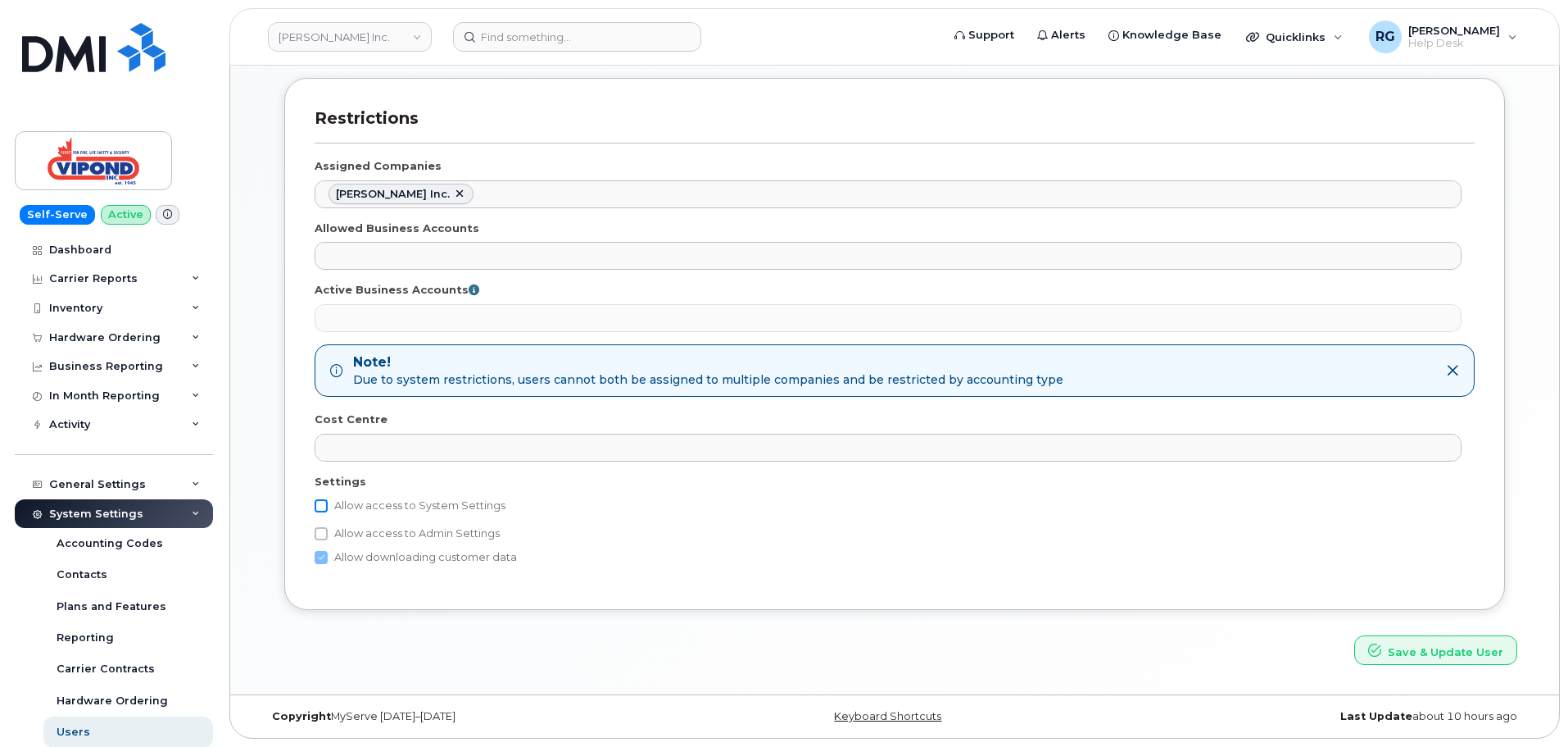
click at [320, 503] on input "Allow access to System Settings" at bounding box center [321, 506] width 13 height 13
checkbox input "true"
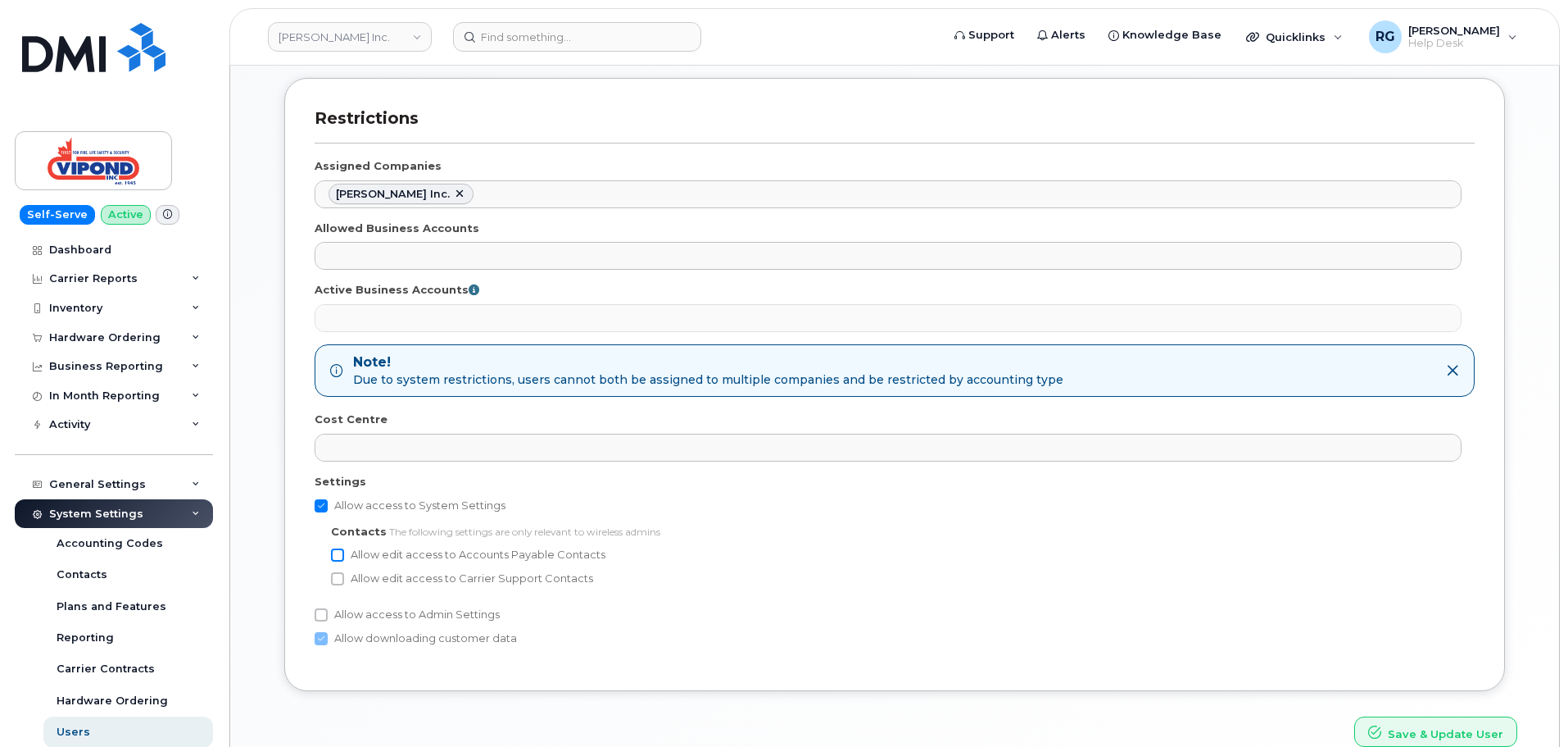
click at [341, 557] on input "Allow edit access to Accounts Payable Contacts" at bounding box center [338, 554] width 13 height 13
checkbox input "true"
click at [338, 581] on input "Allow edit access to Carrier Support Contacts" at bounding box center [338, 579] width 13 height 13
checkbox input "true"
click at [323, 617] on input "Allow access to Admin Settings" at bounding box center [321, 615] width 13 height 13
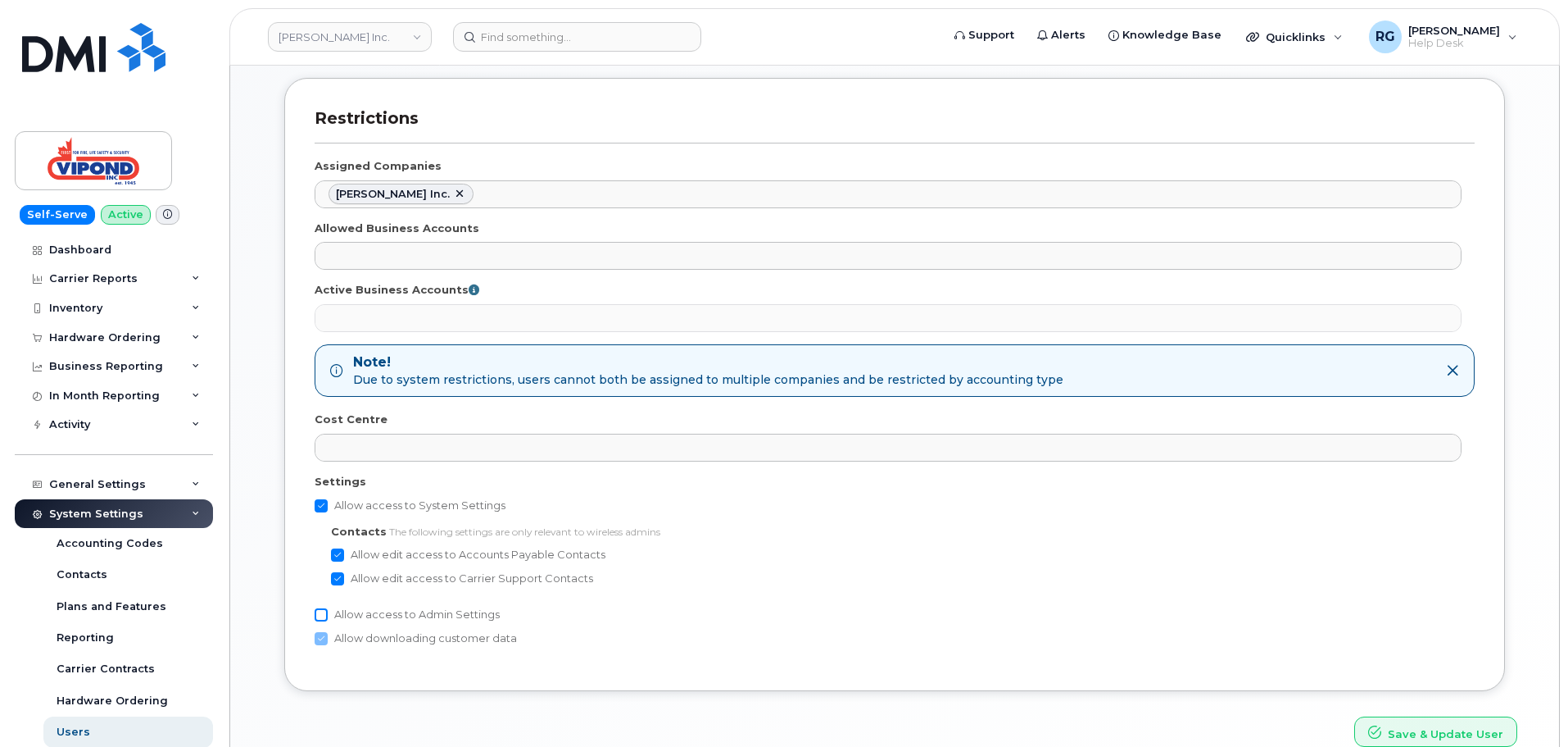
checkbox input "true"
click at [1463, 731] on button "Save & Update User" at bounding box center [1435, 731] width 163 height 31
